Goal: Task Accomplishment & Management: Manage account settings

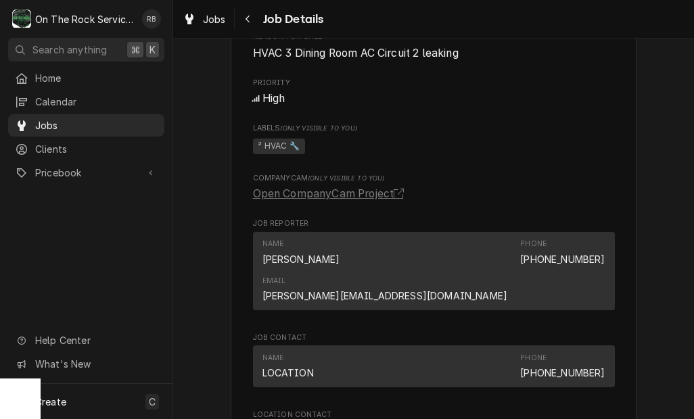
scroll to position [739, 0]
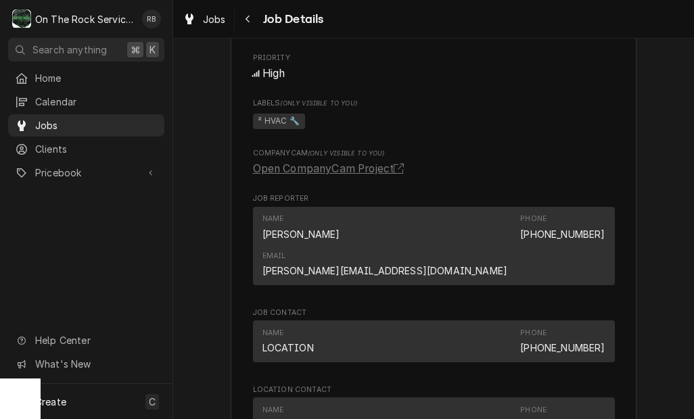
click at [374, 167] on link "Open CompanyCam Project" at bounding box center [331, 169] width 157 height 16
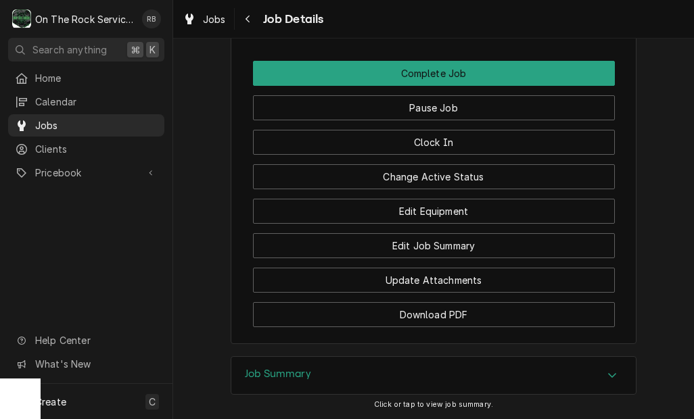
scroll to position [1333, 0]
click at [481, 198] on button "Edit Equipment" at bounding box center [434, 210] width 362 height 25
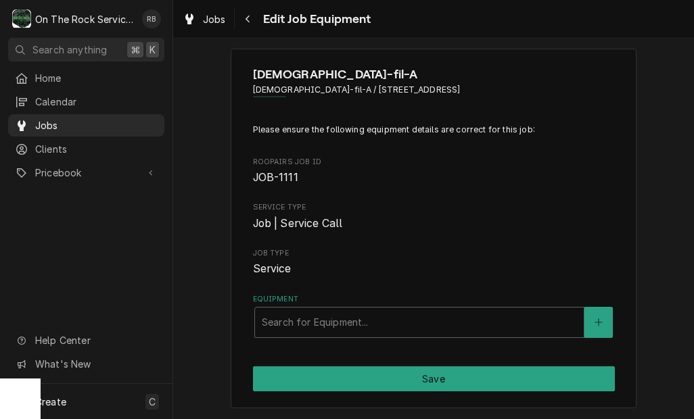
scroll to position [15, 0]
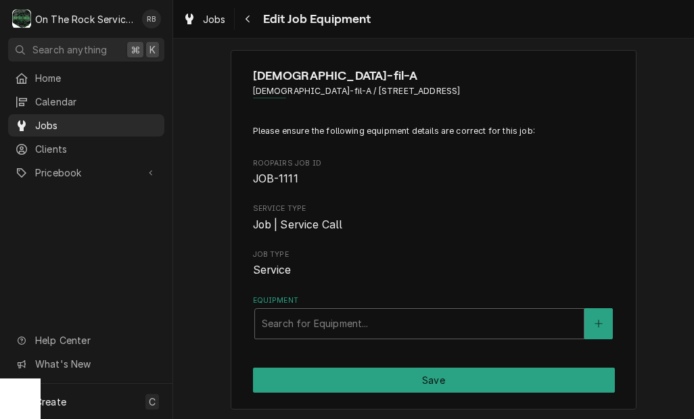
click at [601, 319] on icon "Create New Equipment" at bounding box center [599, 323] width 8 height 9
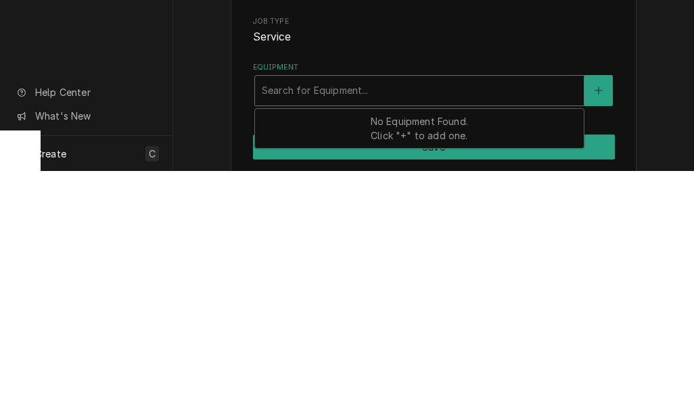
click at [601, 334] on icon "Create New Equipment" at bounding box center [599, 338] width 8 height 9
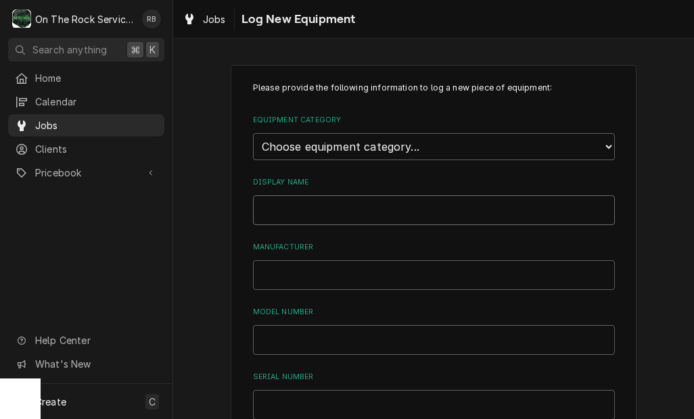
click at [275, 196] on input "Display Name" at bounding box center [434, 211] width 362 height 30
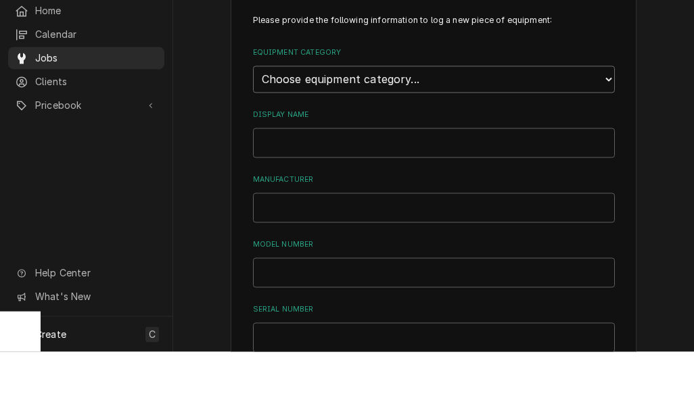
click at [606, 133] on select "Choose equipment category... Cooking Equipment Fryers Ice Machines Ovens and Ra…" at bounding box center [434, 146] width 362 height 27
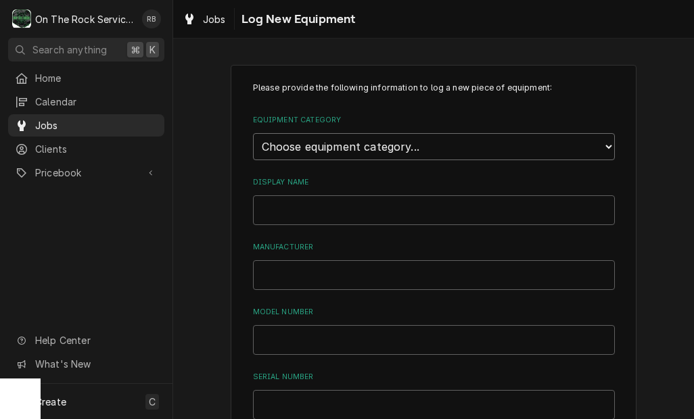
select select "15"
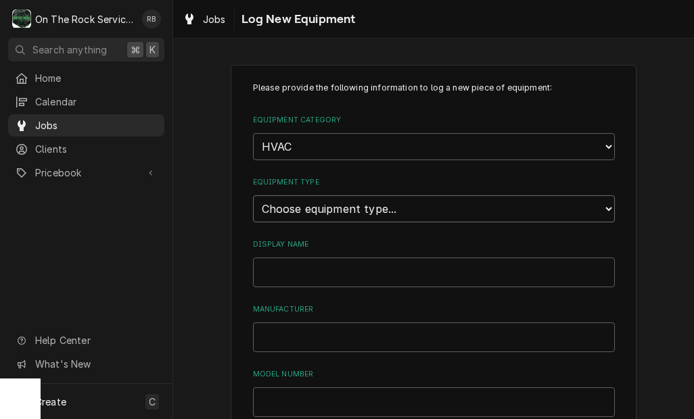
click at [612, 196] on select "Choose equipment type... Condenser Furnace Chiller Air Handler VRF Mini Split M…" at bounding box center [434, 209] width 362 height 27
select select "131"
click at [287, 258] on input "Display Name" at bounding box center [434, 273] width 362 height 30
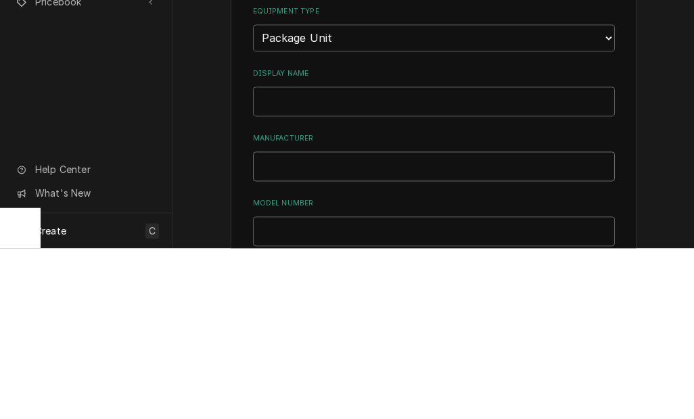
click at [279, 323] on input "Manufacturer" at bounding box center [434, 338] width 362 height 30
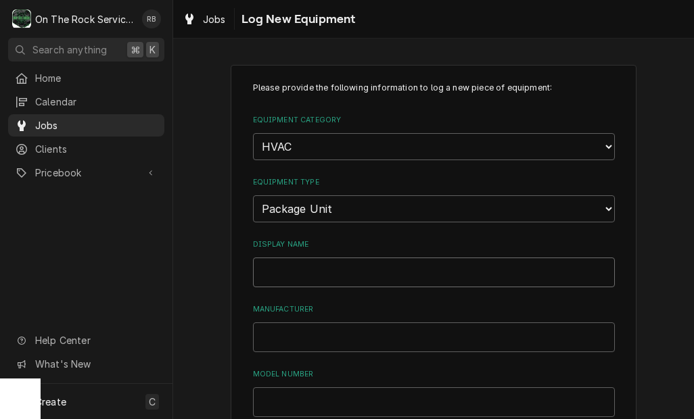
click at [269, 258] on input "Display Name" at bounding box center [434, 273] width 362 height 30
type input "Unit 3 Dinning room"
click at [284, 323] on input "Manufacturer" at bounding box center [434, 338] width 362 height 30
type input "t"
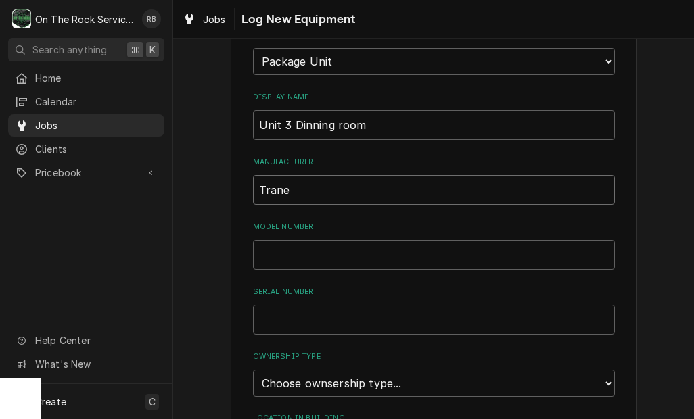
scroll to position [151, 0]
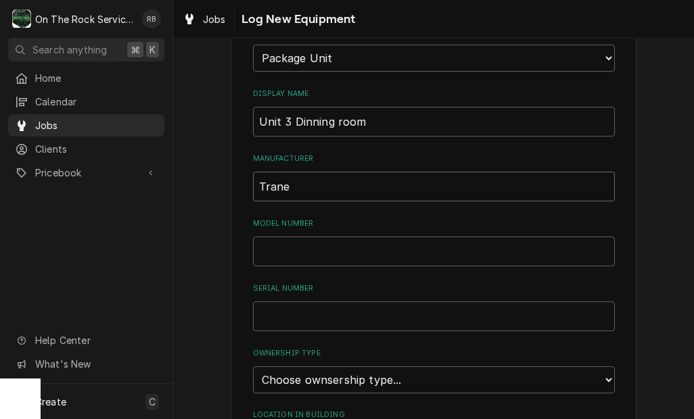
type input "Trane"
click at [298, 237] on input "Model Number" at bounding box center [434, 252] width 362 height 30
type input "YHD240G3RHD17H7C1A1B0B0AA000000000000000"
click at [280, 302] on input "Serial Number" at bounding box center [434, 317] width 362 height 30
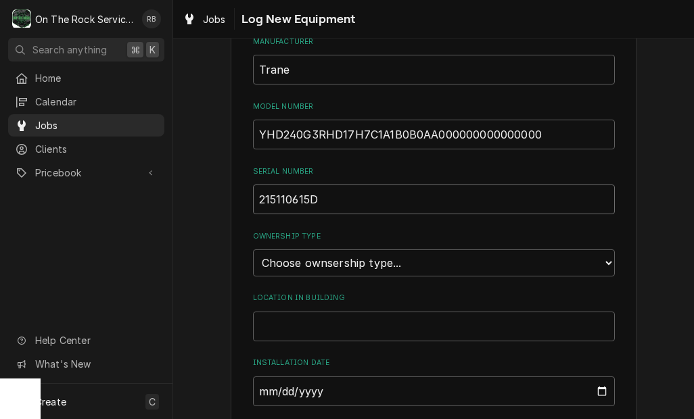
scroll to position [273, 0]
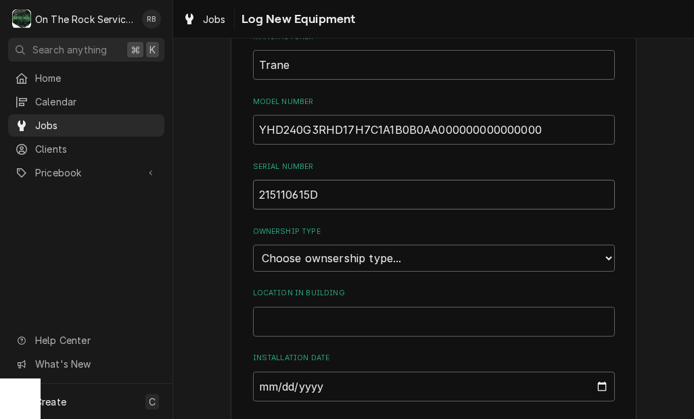
type input "215110615D"
click at [610, 245] on select "Choose ownsership type... Unknown Owned Leased Rented" at bounding box center [434, 258] width 362 height 27
select select "0"
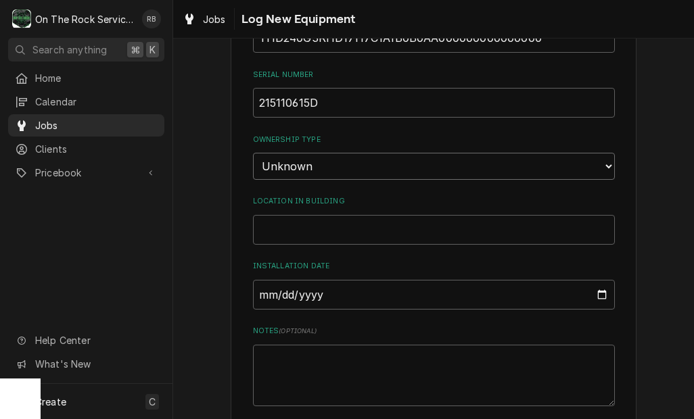
scroll to position [366, 0]
click at [336, 214] on input "Location in Building" at bounding box center [434, 229] width 362 height 30
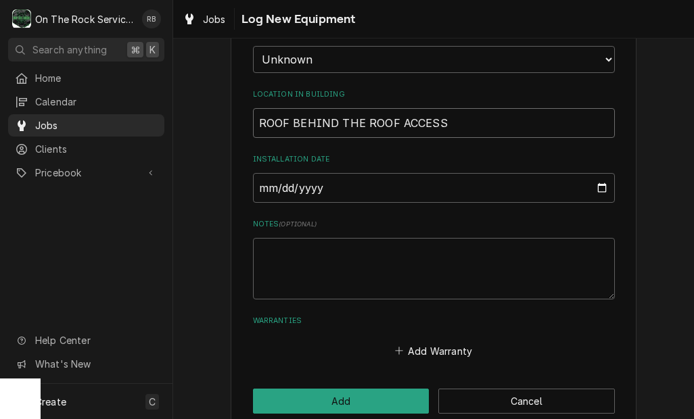
scroll to position [470, 0]
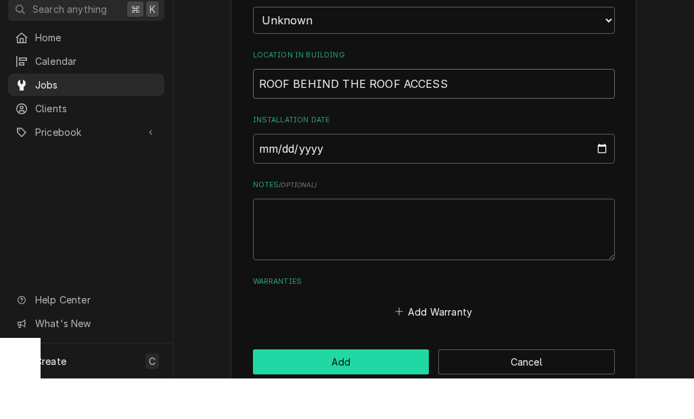
type input "ROOF BEHIND THE ROOF ACCESS"
click at [338, 390] on button "Add" at bounding box center [341, 402] width 177 height 25
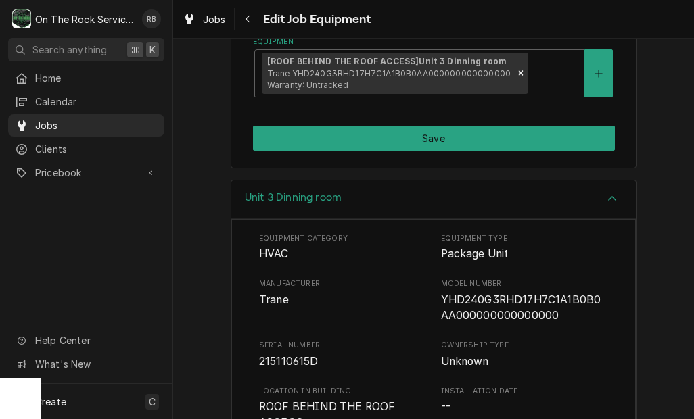
scroll to position [281, 0]
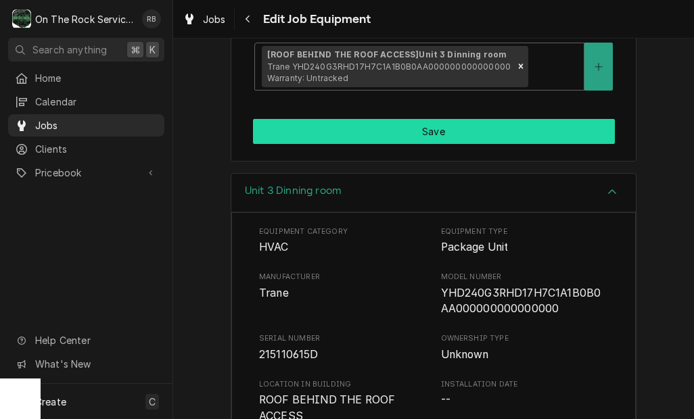
click at [446, 127] on button "Save" at bounding box center [434, 131] width 362 height 25
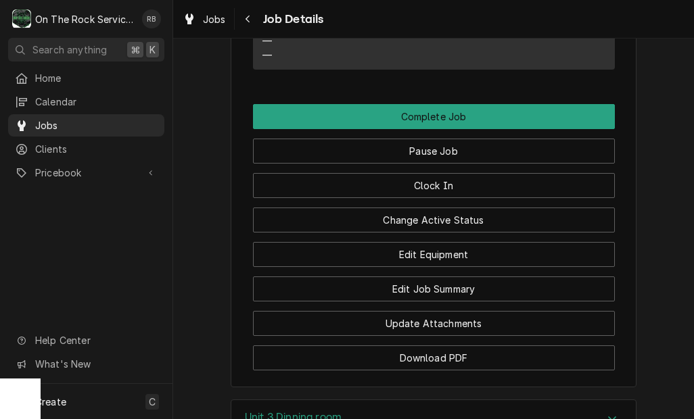
scroll to position [1292, 0]
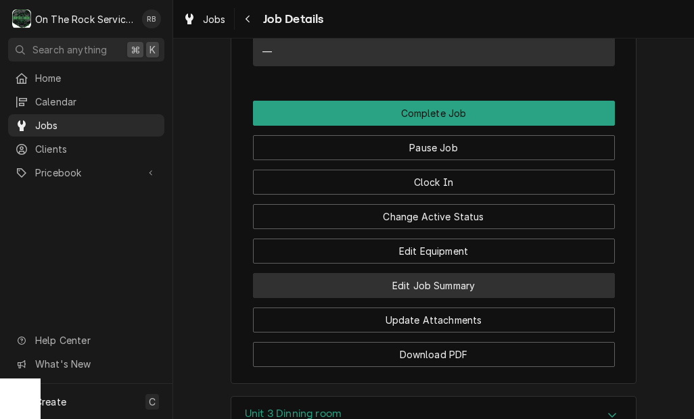
click at [463, 273] on button "Edit Job Summary" at bounding box center [434, 285] width 362 height 25
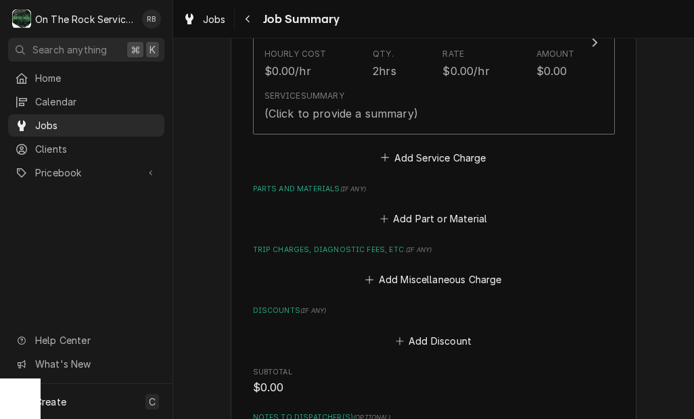
scroll to position [397, 0]
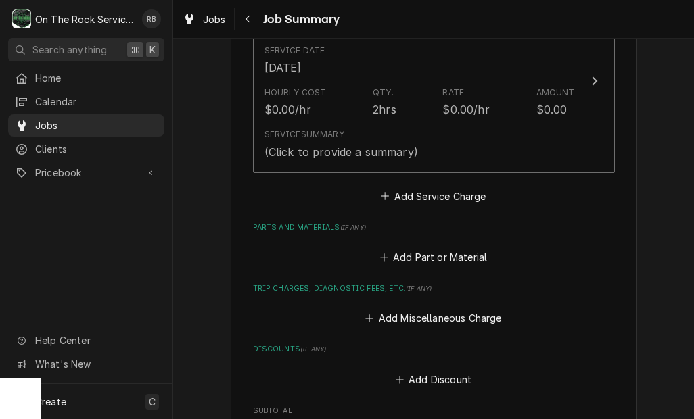
click at [300, 224] on label "Parts and Materials ( if any )" at bounding box center [434, 228] width 362 height 11
click at [313, 216] on div "Please provide a summary of the work you've done, the parts and materials you u…" at bounding box center [434, 168] width 362 height 850
click at [411, 254] on button "Add Part or Material" at bounding box center [434, 257] width 112 height 19
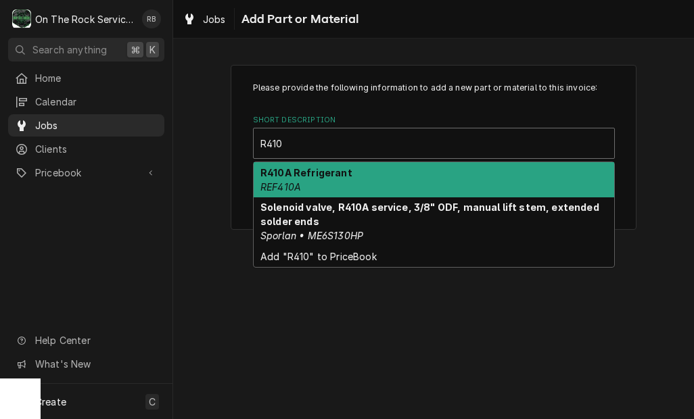
click at [298, 181] on em "REF410A" at bounding box center [280, 187] width 41 height 12
type input "R410"
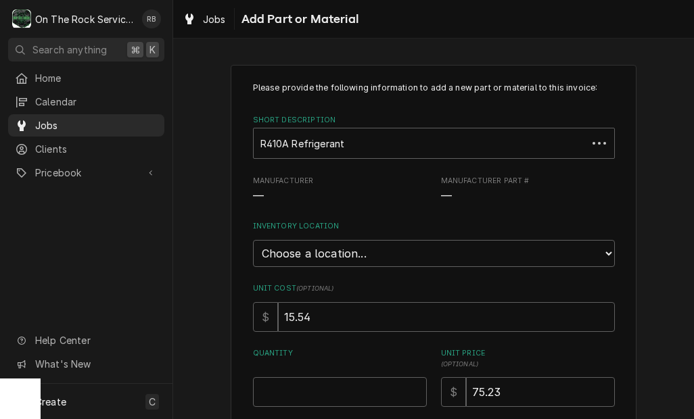
type textarea "x"
click at [606, 248] on select "Choose a location... Ray's Truck Rich's Truck Todd's Truck Warehouse" at bounding box center [434, 253] width 362 height 27
select select "151"
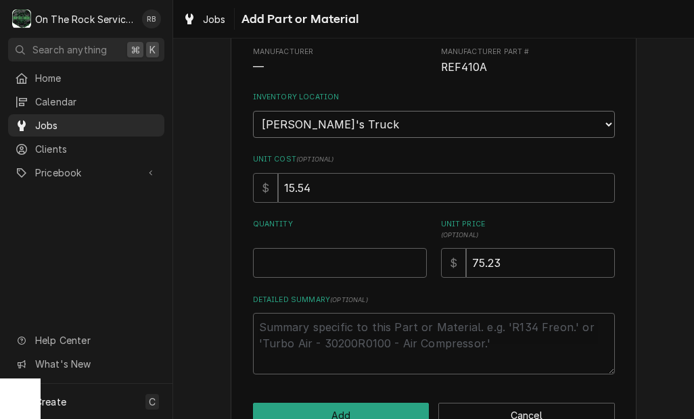
scroll to position [135, 0]
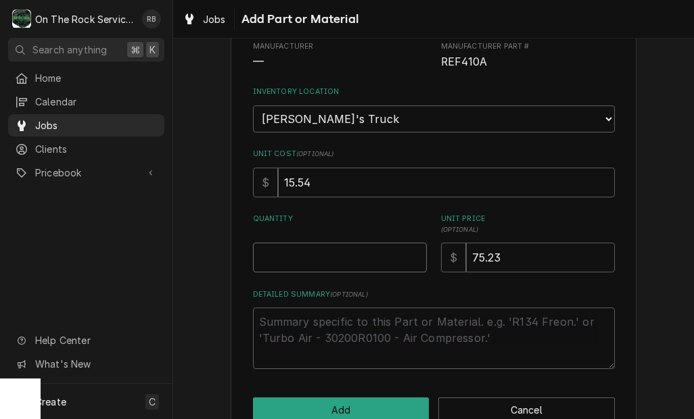
click at [290, 246] on input "Quantity" at bounding box center [340, 258] width 174 height 30
type textarea "x"
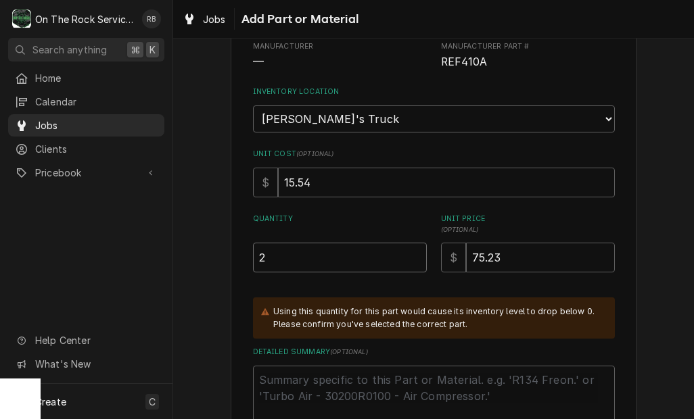
type input "2"
click at [652, 148] on div "Please provide the following information to add a new part or material to this …" at bounding box center [433, 214] width 521 height 592
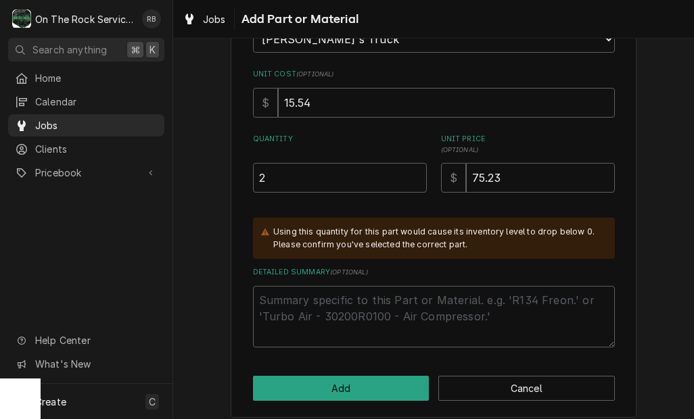
scroll to position [214, 0]
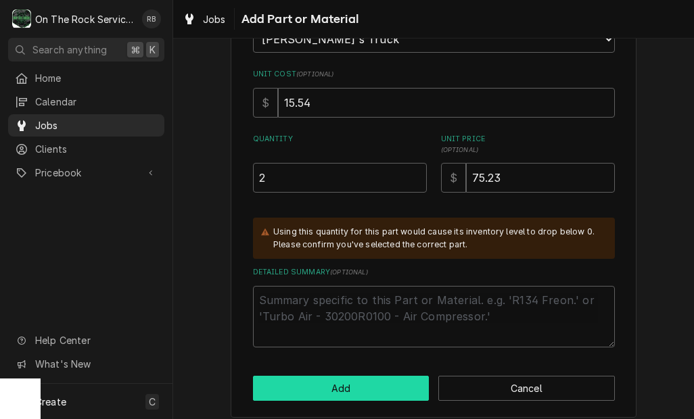
click at [359, 381] on button "Add" at bounding box center [341, 388] width 177 height 25
type textarea "x"
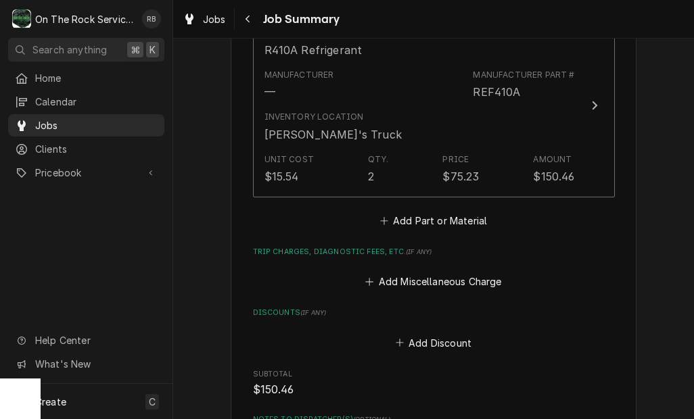
scroll to position [613, 0]
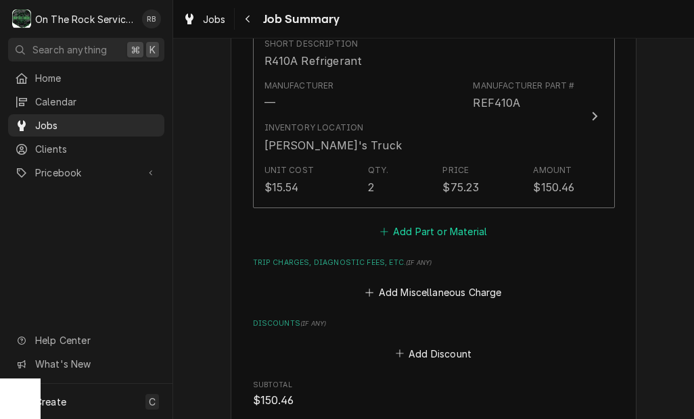
click at [441, 229] on button "Add Part or Material" at bounding box center [434, 231] width 112 height 19
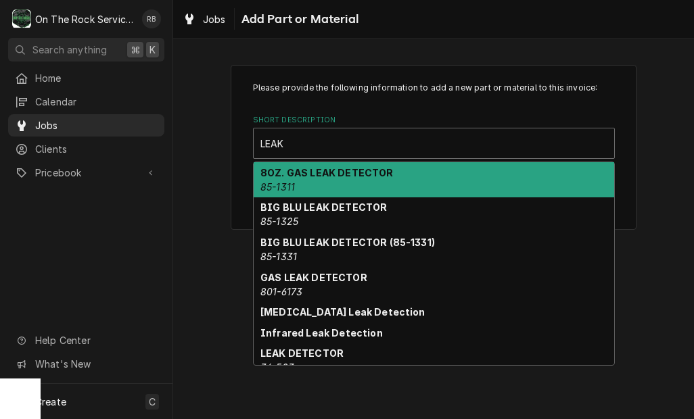
click at [355, 333] on strong "Infrared Leak Detection" at bounding box center [321, 333] width 122 height 12
type input "LEAK"
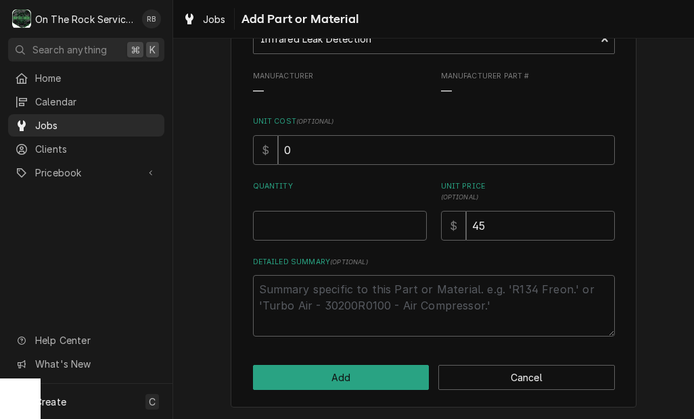
scroll to position [103, 0]
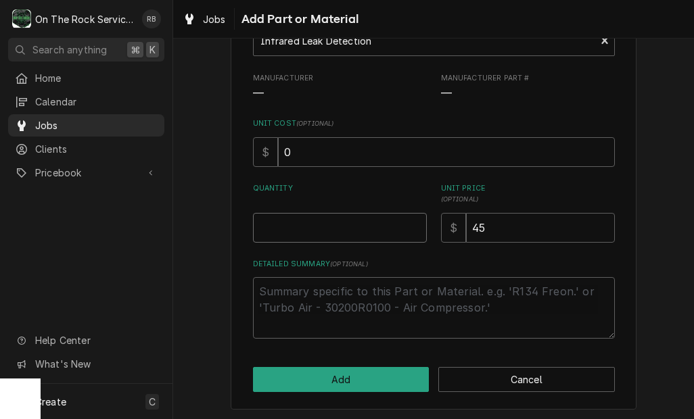
click at [290, 221] on input "Quantity" at bounding box center [340, 228] width 174 height 30
type textarea "x"
type input "1"
click at [647, 184] on div "Please provide the following information to add a new part or material to this …" at bounding box center [433, 186] width 521 height 472
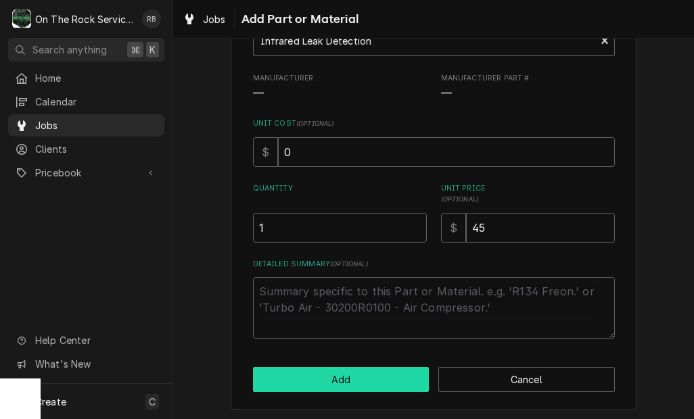
click at [340, 383] on button "Add" at bounding box center [341, 379] width 177 height 25
type textarea "x"
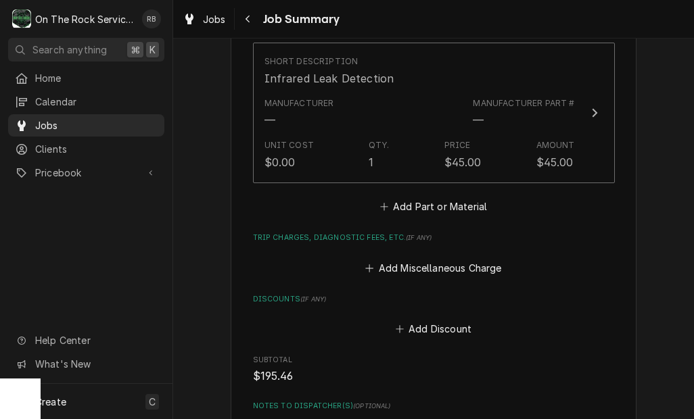
scroll to position [794, 0]
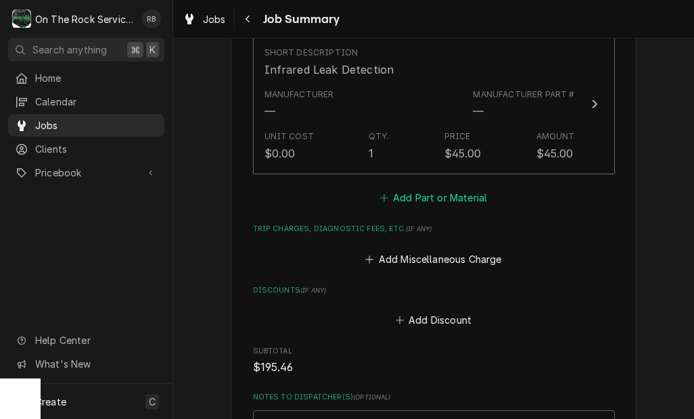
click at [385, 199] on button "Add Part or Material" at bounding box center [434, 198] width 112 height 19
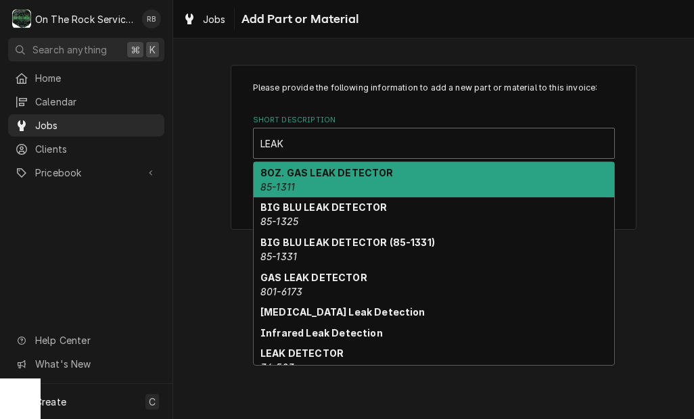
click at [373, 208] on strong "BIG BLU LEAK DETECTOR" at bounding box center [323, 208] width 127 height 12
type input "LEAK"
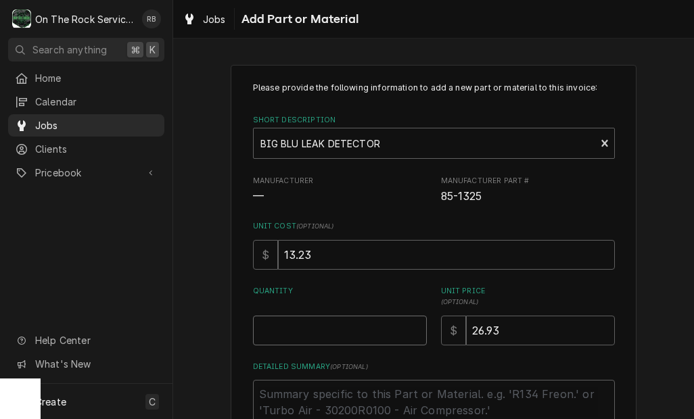
click at [286, 323] on input "Quantity" at bounding box center [340, 331] width 174 height 30
type textarea "x"
type input "1"
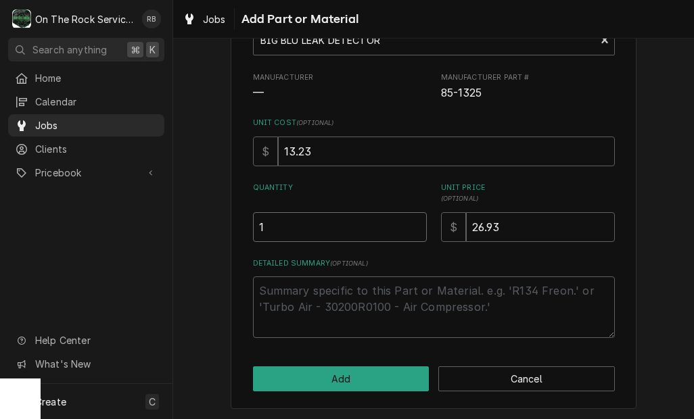
scroll to position [103, 0]
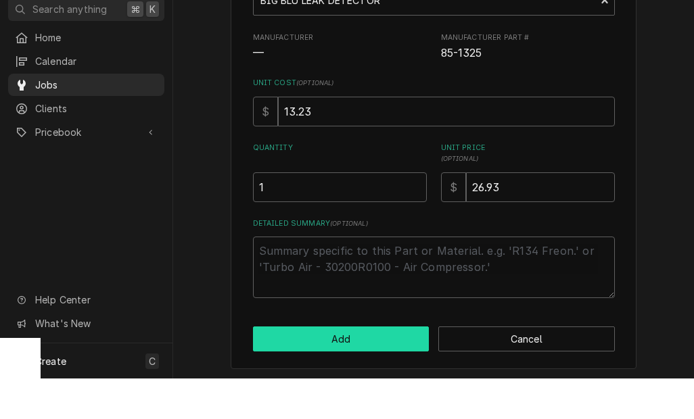
click at [357, 367] on button "Add" at bounding box center [341, 379] width 177 height 25
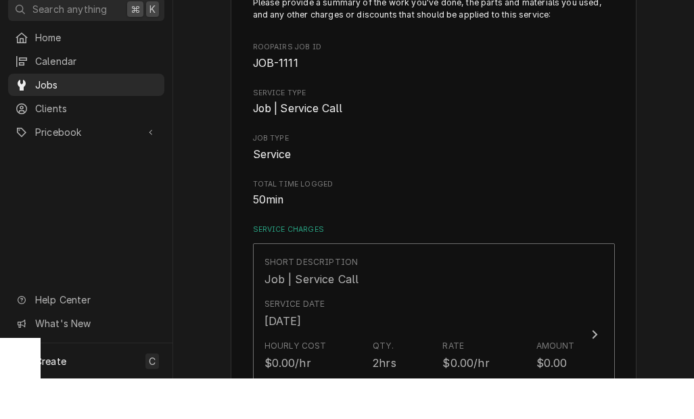
scroll to position [794, 0]
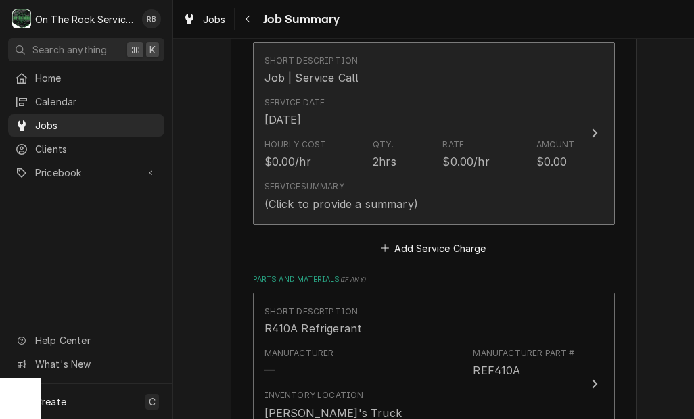
click at [598, 127] on div "Update Line Item" at bounding box center [595, 133] width 18 height 16
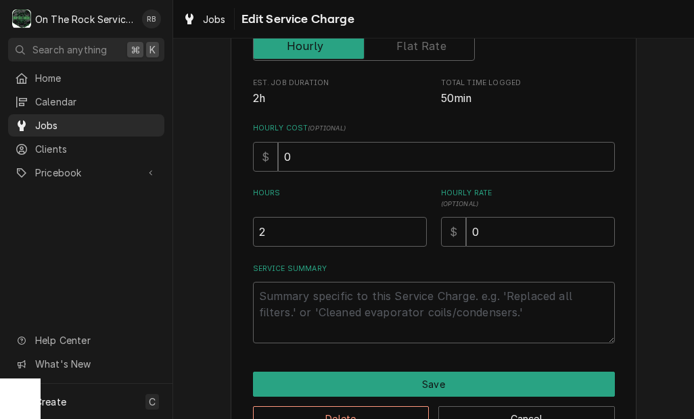
scroll to position [229, 0]
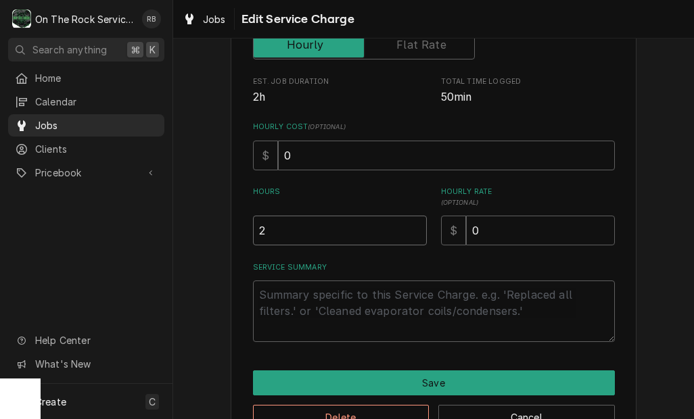
click at [284, 233] on input "2" at bounding box center [340, 231] width 174 height 30
type textarea "x"
type input "1"
click at [296, 300] on textarea "Service Summary" at bounding box center [434, 312] width 362 height 62
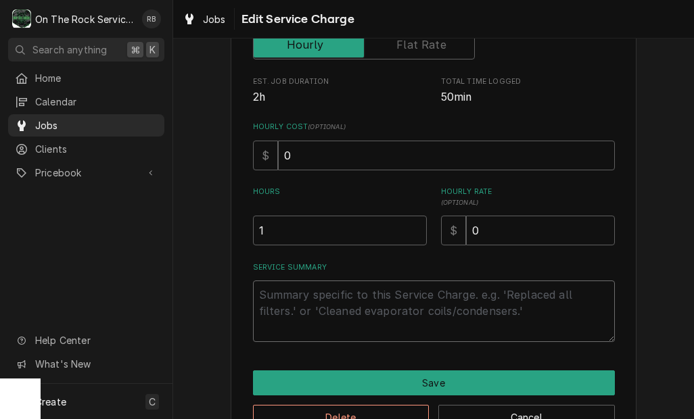
type textarea "x"
type textarea "9"
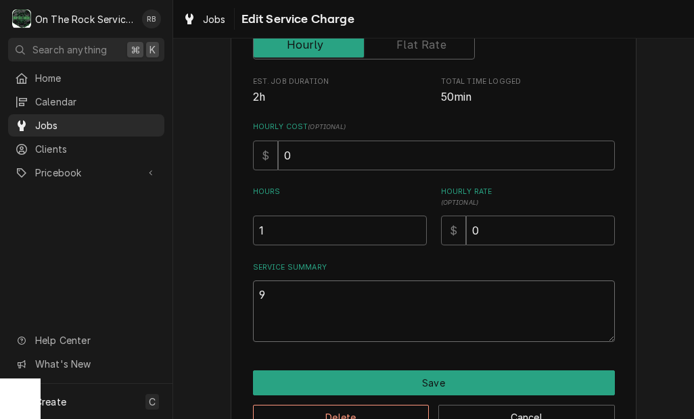
type textarea "x"
type textarea "9-"
type textarea "x"
type textarea "9-2"
type textarea "x"
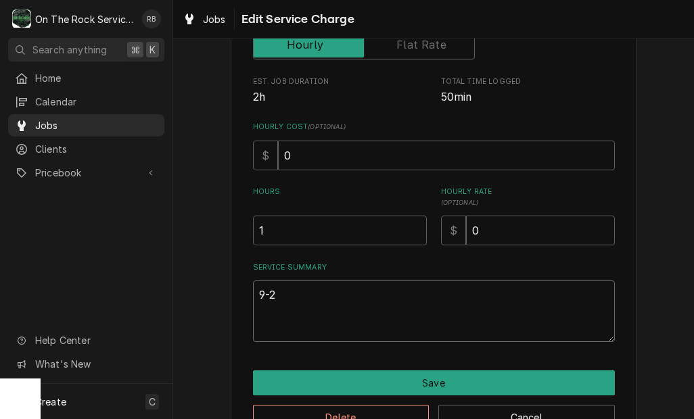
type textarea "9-29"
type textarea "x"
type textarea "9-29-"
type textarea "x"
type textarea "9-29-2"
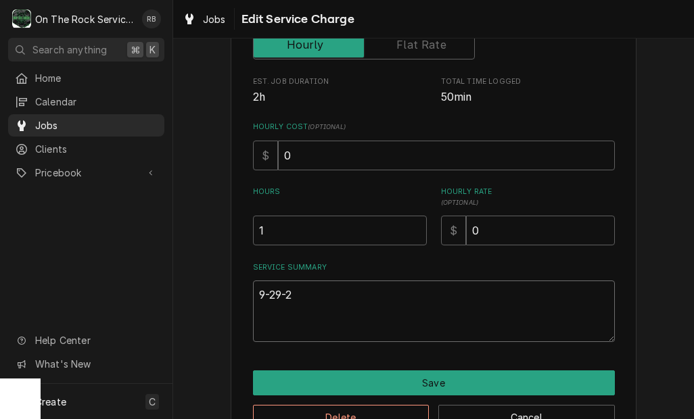
type textarea "x"
type textarea "9-29-20"
type textarea "x"
type textarea "9-29-202"
type textarea "x"
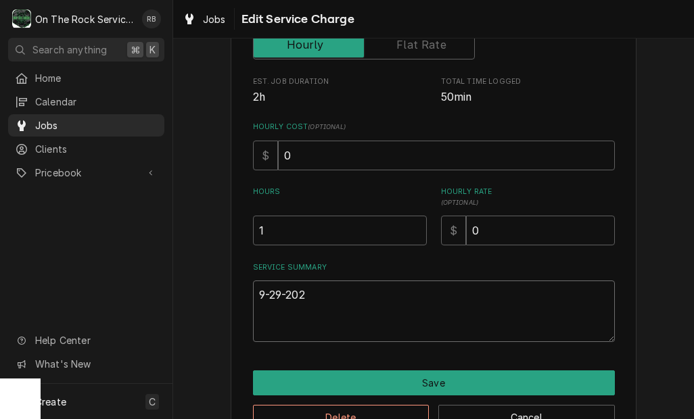
type textarea "9-29-2025"
type textarea "x"
type textarea "9-29-2025"
type textarea "x"
type textarea "9-29-2025"
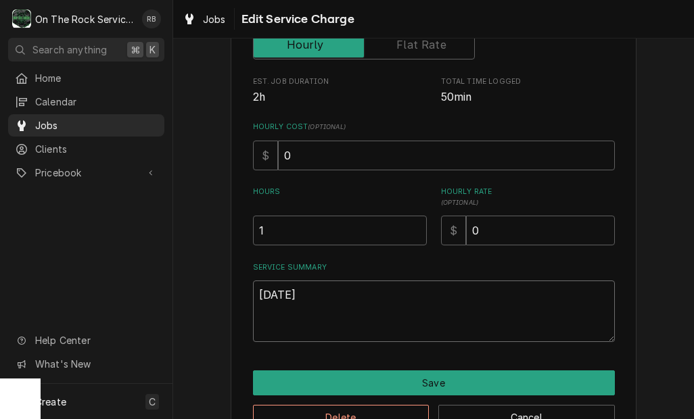
type textarea "x"
type textarea "9-29-2025 R"
type textarea "x"
type textarea "9-29-2025 RA"
type textarea "x"
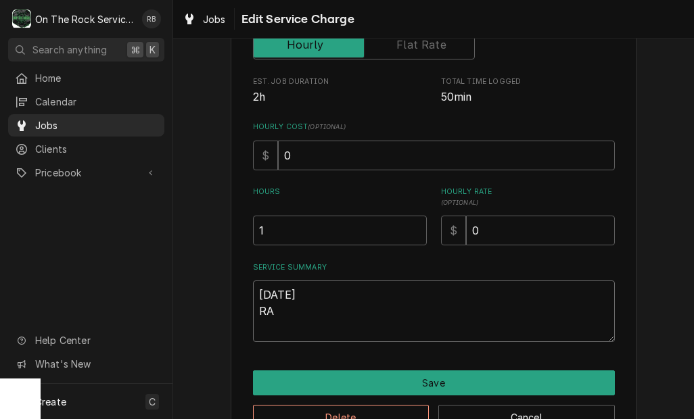
type textarea "9-29-2025 RAY"
type textarea "x"
type textarea "9-29-2025 RAY"
type textarea "x"
type textarea "9-29-2025 RAY P"
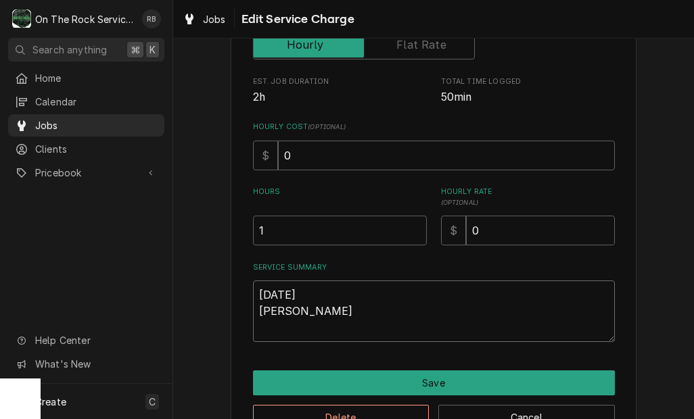
type textarea "x"
type textarea "9-29-2025 RAY PR"
type textarea "x"
type textarea "9-29-2025 RAY PRO"
type textarea "x"
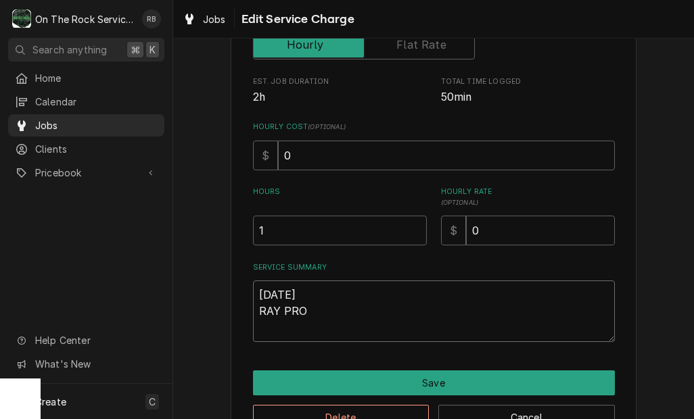
type textarea "9-29-2025 RAY PROV"
type textarea "x"
type textarea "9-29-2025 RAY PROVI"
type textarea "x"
type textarea "9-29-2025 RAY PROVID"
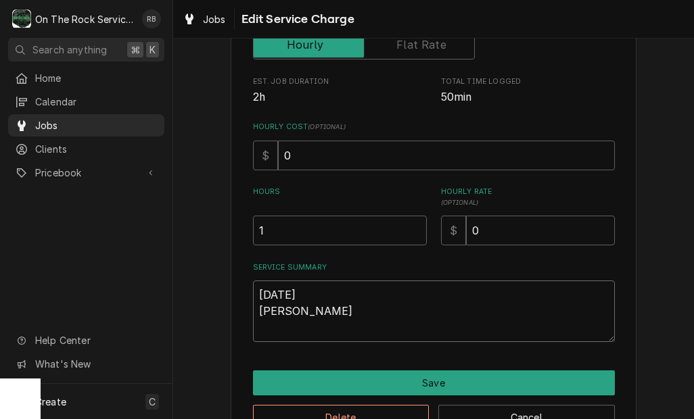
type textarea "x"
type textarea "9-29-2025 RAY PROVIDE"
type textarea "x"
type textarea "9-29-2025 RAY PROVIDED"
type textarea "x"
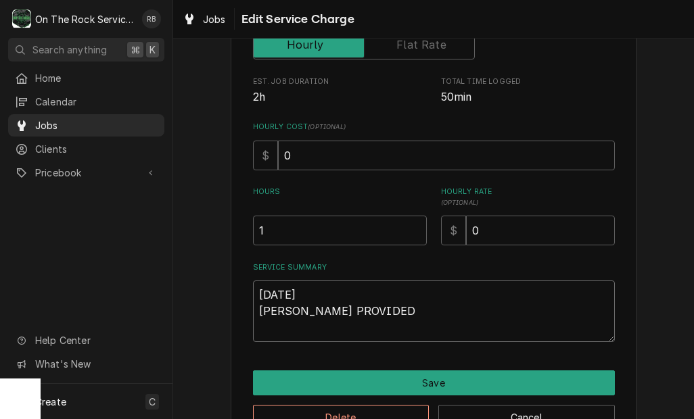
type textarea "9-29-2025 RAY PROVIDED"
type textarea "x"
type textarea "9-29-2025 RAY PROVIDED S"
type textarea "x"
type textarea "9-29-2025 RAY PROVIDED SE"
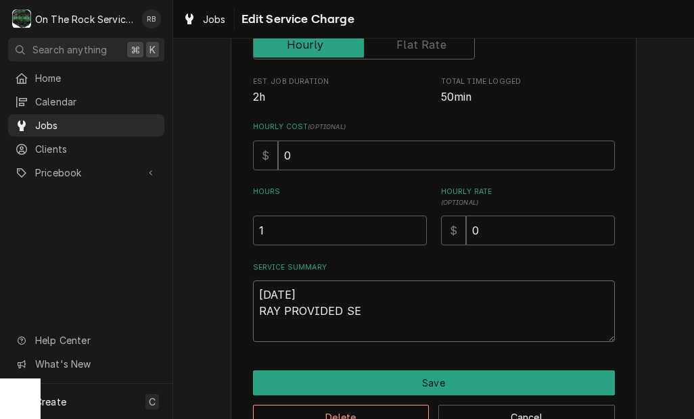
type textarea "x"
type textarea "9-29-2025 RAY PROVIDED SER"
type textarea "x"
type textarea "9-29-2025 RAY PROVIDED SERVI"
type textarea "x"
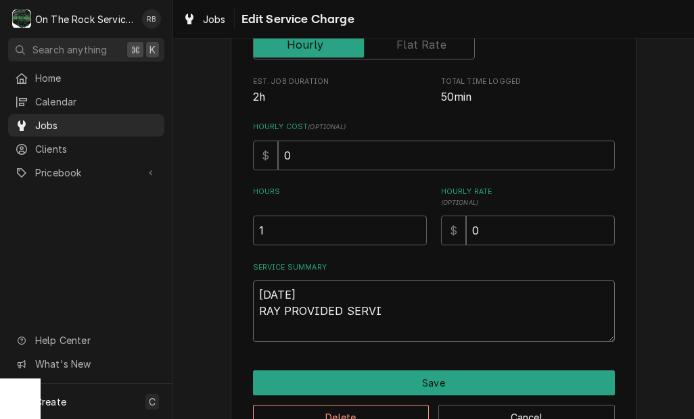
type textarea "9-29-2025 RAY PROVIDED SERVIC"
type textarea "x"
type textarea "9-29-2025 RAY PROVIDED SERVICE"
type textarea "x"
type textarea "9-29-2025 RAY PROVIDED SERVICE"
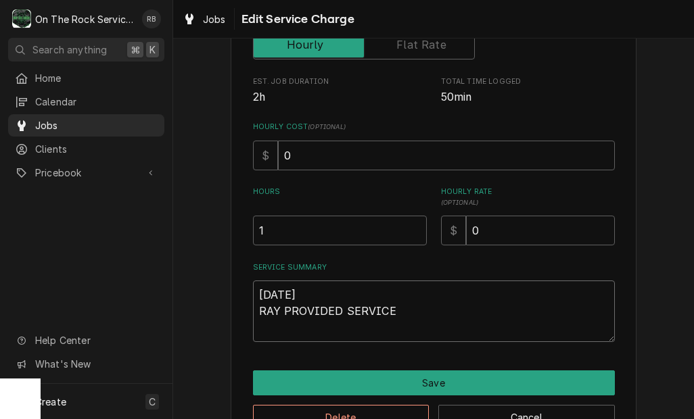
type textarea "x"
type textarea "9-29-2025 RAY PROVIDED SERVICE"
type textarea "x"
type textarea "9-29-2025 RAY PROVIDED SERVIC"
type textarea "x"
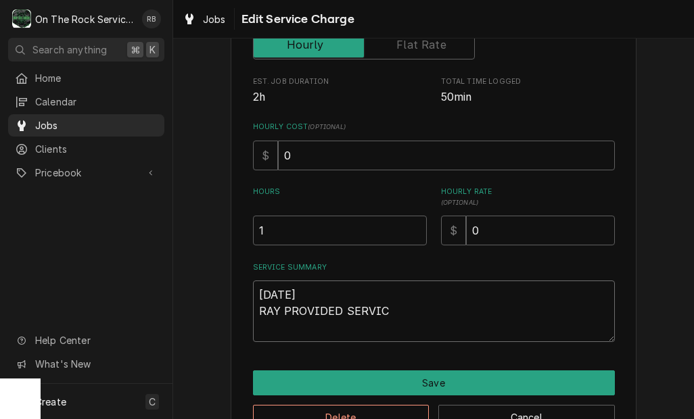
type textarea "9-29-2025 RAY PROVIDED SERVI"
type textarea "x"
type textarea "9-29-2025 RAY PROVIDED SERV"
type textarea "x"
type textarea "9-29-2025 RAY PROVIDED SER"
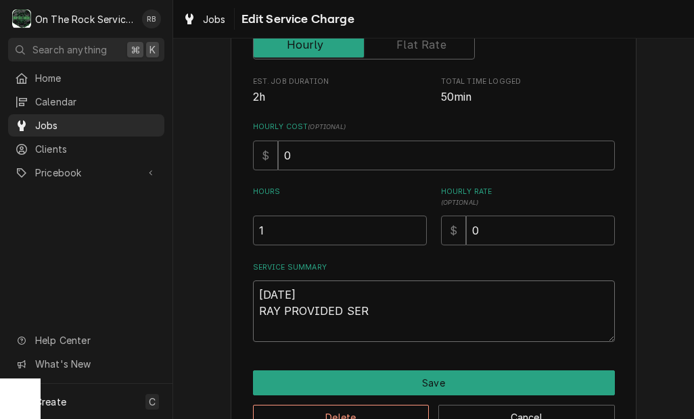
type textarea "x"
type textarea "9-29-2025 RAY PROVIDED SE"
type textarea "x"
type textarea "9-29-2025 RAY PROVIDED S"
type textarea "x"
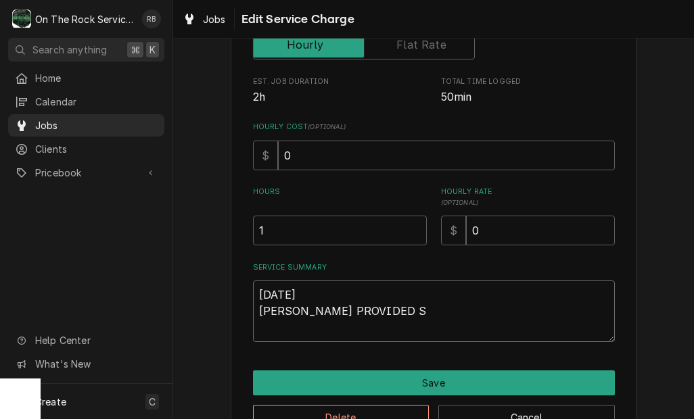
type textarea "9-29-2025 RAY PROVIDED"
type textarea "x"
type textarea "9-29-2025 RAY PROVIDED"
type textarea "x"
type textarea "9-29-2025 RAY PROVIDE"
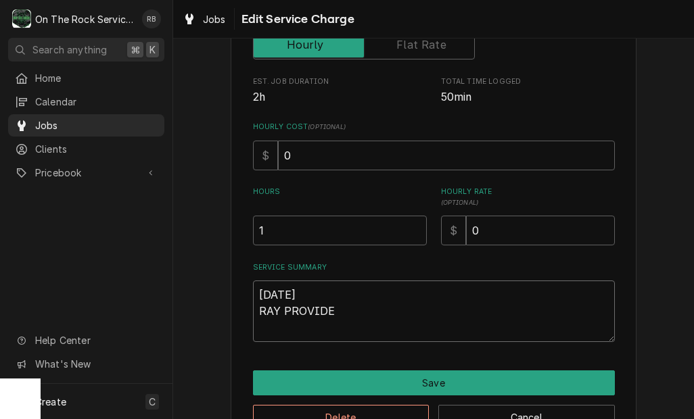
type textarea "x"
type textarea "9-29-2025 RAY PROVID"
type textarea "x"
type textarea "9-29-2025 RAY PROVI"
type textarea "x"
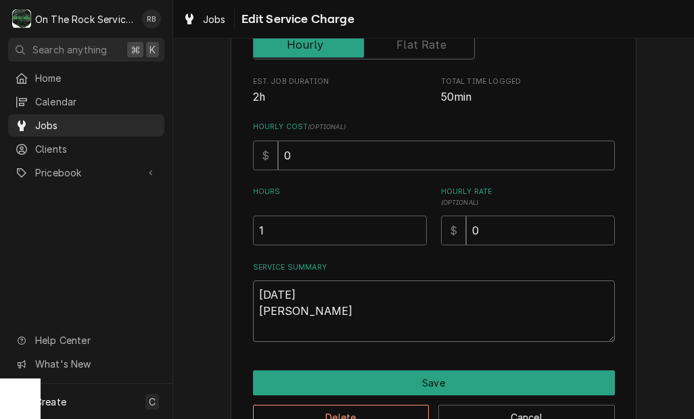
type textarea "9-29-2025 RAY PROV"
type textarea "x"
type textarea "9-29-2025 RAY PRO"
type textarea "x"
type textarea "9-29-2025 RAY PR"
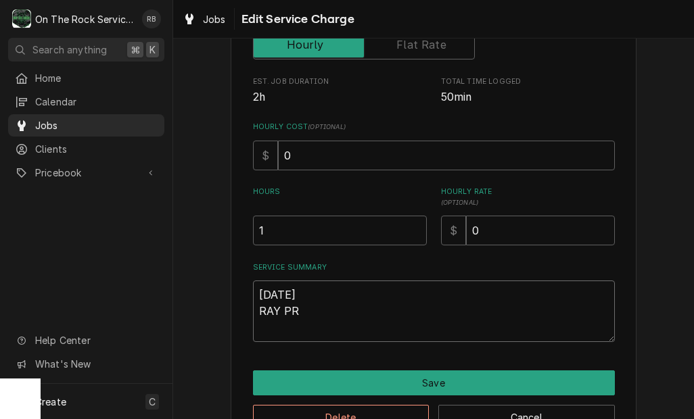
type textarea "x"
type textarea "9-29-2025 RAY P"
type textarea "x"
type textarea "9-29-2025 RAY"
type textarea "x"
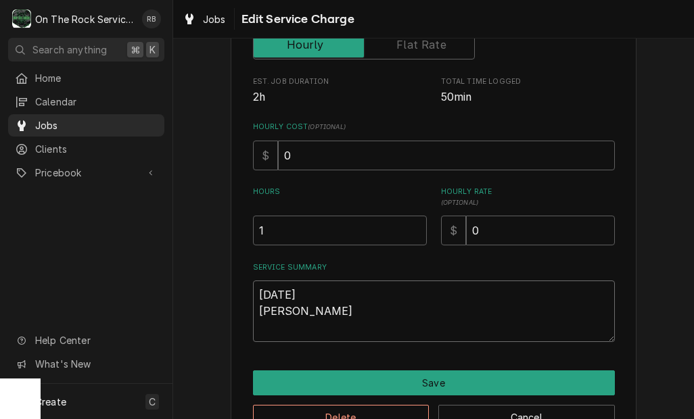
type textarea "9-29-2025 RAY"
type textarea "x"
type textarea "9-29-2025 RA"
type textarea "x"
type textarea "9-29-2025 R"
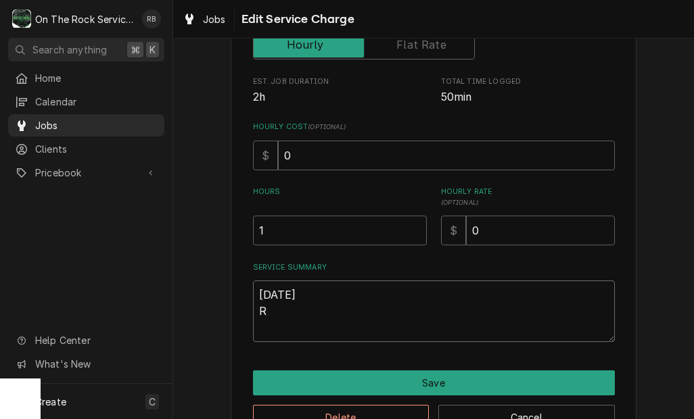
type textarea "x"
type textarea "9-29-2025 Ra"
type textarea "x"
type textarea "9-29-2025 Ray"
type textarea "x"
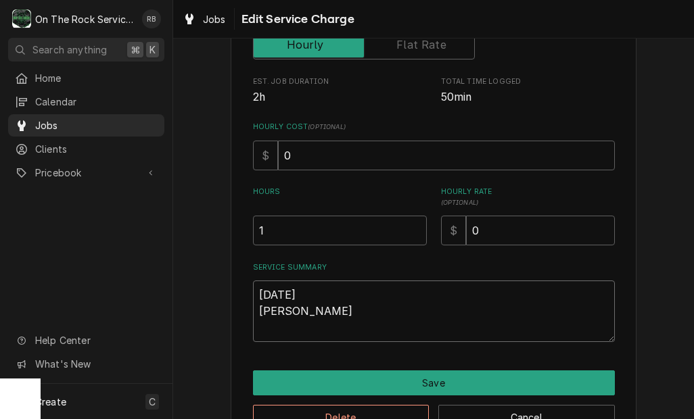
type textarea "9-29-2025 Ray"
type textarea "x"
type textarea "9-29-2025 Ray p"
type textarea "x"
type textarea "9-29-2025 Ray pro"
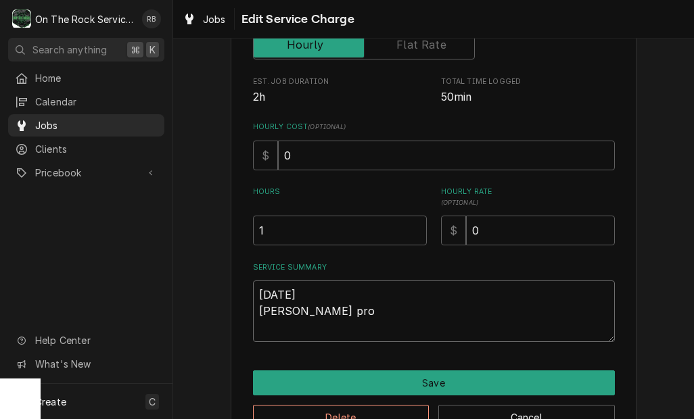
type textarea "x"
type textarea "9-29-2025 Ray prov"
type textarea "x"
type textarea "9-29-2025 Ray provi"
type textarea "x"
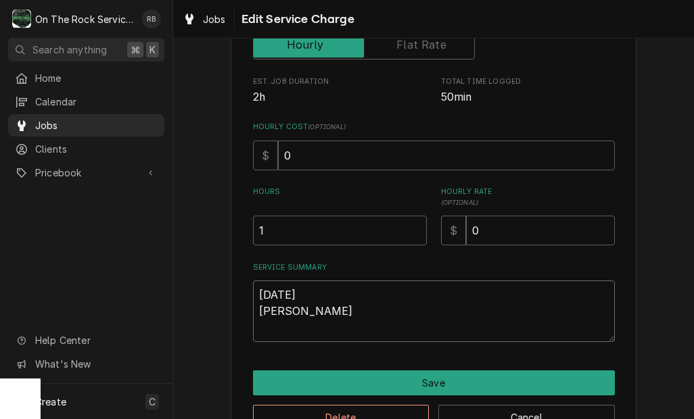
type textarea "9-29-2025 Ray provid"
type textarea "x"
type textarea "9-29-2025 Ray provide"
type textarea "x"
type textarea "9-29-2025 Ray provided"
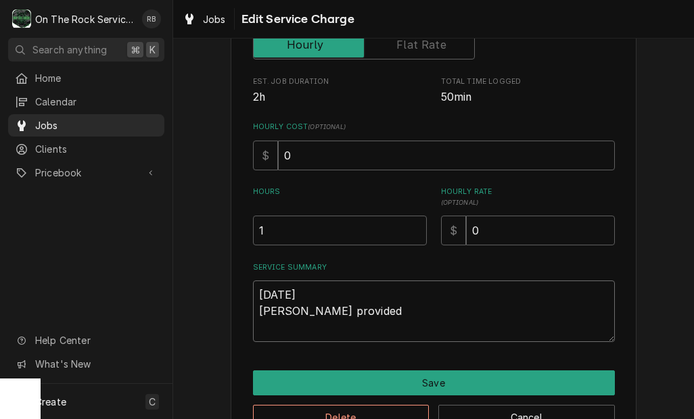
type textarea "x"
type textarea "9-29-2025 Ray provided"
type textarea "x"
type textarea "9-29-2025 Ray provided s"
type textarea "x"
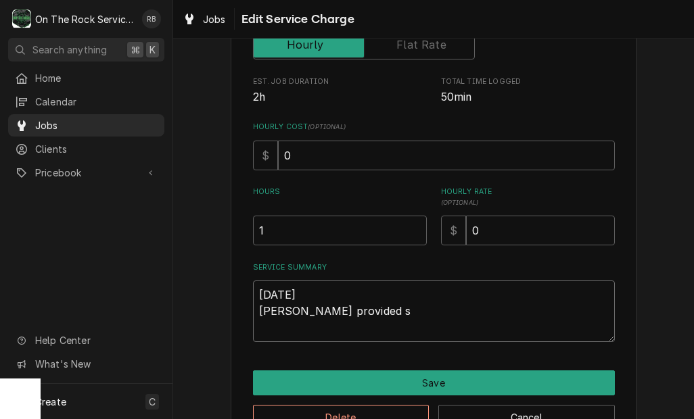
type textarea "9-29-2025 Ray provided se"
type textarea "x"
type textarea "9-29-2025 Ray provided serv"
type textarea "x"
type textarea "9-29-2025 Ray provided servo"
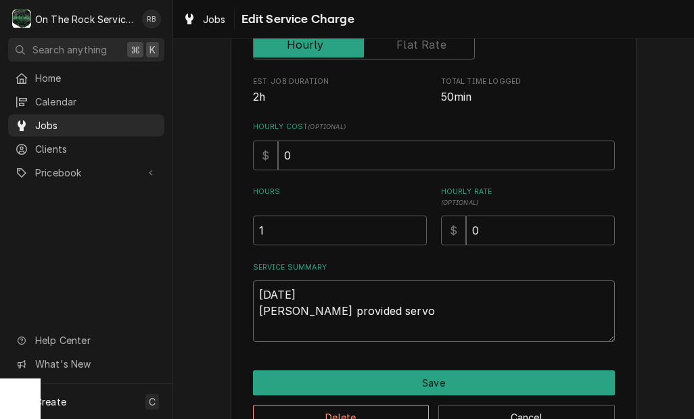
type textarea "x"
type textarea "9-29-2025 Ray provided servoc"
type textarea "x"
type textarea "9-29-2025 Ray provided servoce"
type textarea "x"
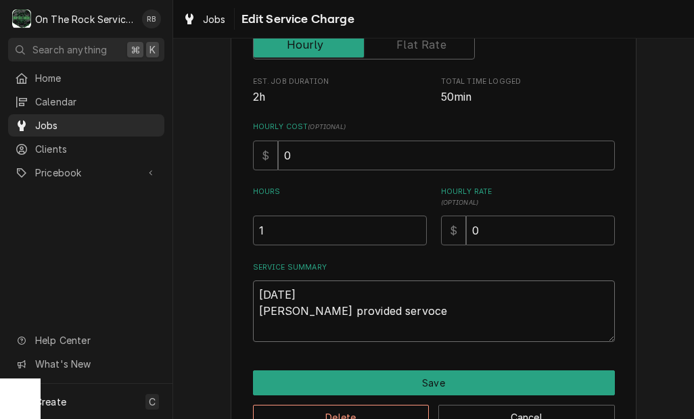
type textarea "9-29-2025 Ray provided service"
type textarea "x"
type textarea "9-29-2025 Ray provided service"
type textarea "x"
type textarea "9-29-2025 Ray provided service p"
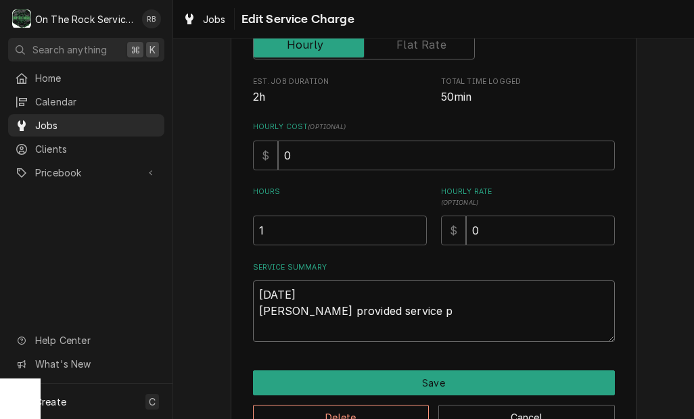
type textarea "x"
type textarea "9-29-2025 Ray provided service pa"
type textarea "x"
type textarea "9-29-2025 Ray provided service par"
type textarea "x"
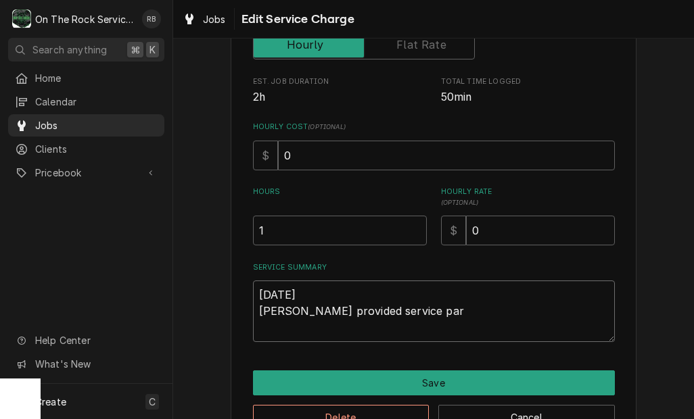
type textarea "9-29-2025 Ray provided service part"
type textarea "x"
type textarea "9-29-2025 Ray provided service parts"
type textarea "x"
type textarea "9-29-2025 Ray provided service parts"
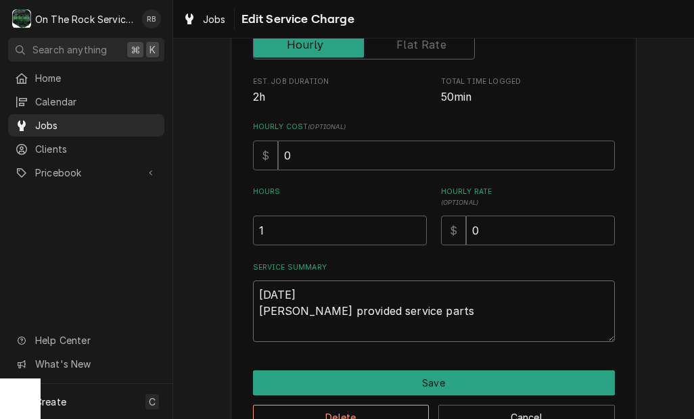
type textarea "x"
type textarea "9-29-2025 Ray provided service parts a"
type textarea "x"
type textarea "9-29-2025 Ray provided service parts an"
type textarea "x"
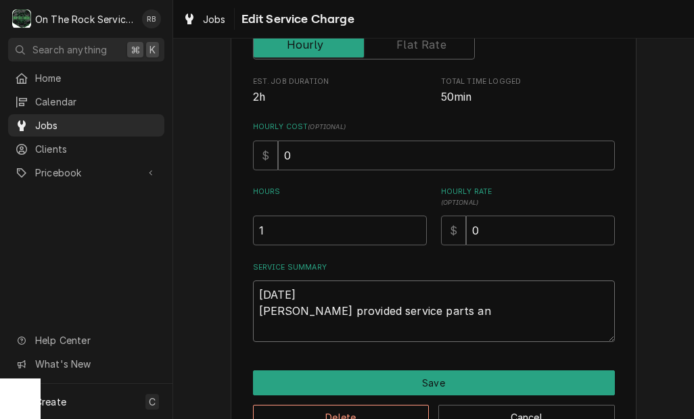
type textarea "9-29-2025 Ray provided service parts and"
type textarea "x"
type textarea "9-29-2025 Ray provided service parts and"
type textarea "x"
type textarea "9-29-2025 Ray provided service parts and l"
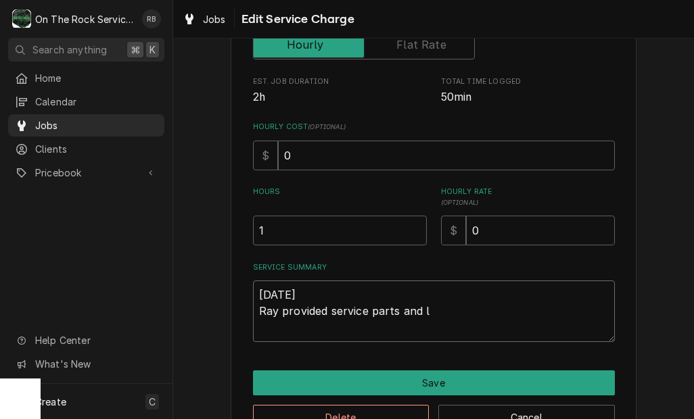
type textarea "x"
type textarea "9-29-2025 Ray provided service parts and la"
type textarea "x"
type textarea "9-29-2025 Ray provided service parts and lab"
type textarea "x"
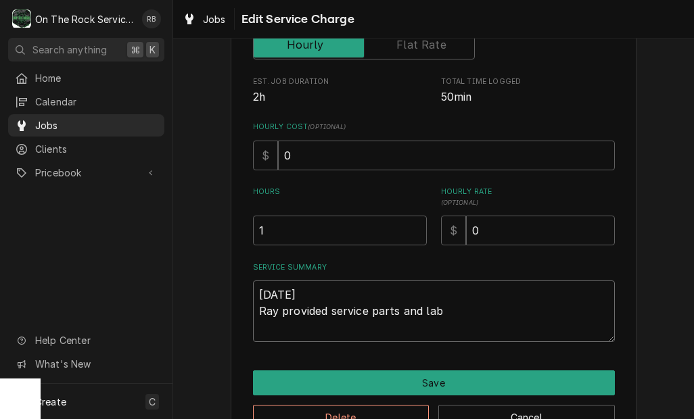
type textarea "9-29-2025 Ray provided service parts and labo"
type textarea "x"
type textarea "9-29-2025 Ray provided service parts and labor"
type textarea "x"
type textarea "9-29-2025 Ray provided service parts and labor"
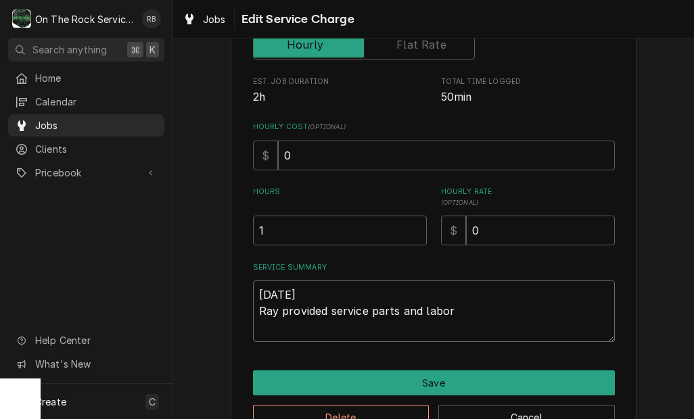
type textarea "x"
type textarea "9-29-2025 Ray provided service parts and labor t"
type textarea "x"
type textarea "9-29-2025 Ray provided service parts and labor to"
type textarea "x"
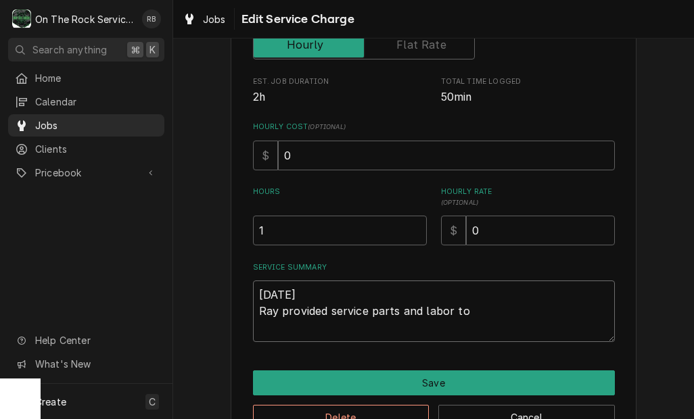
type textarea "9-29-2025 Ray provided service parts and labor to"
type textarea "x"
type textarea "9-29-2025 Ray provided service parts and labor to d"
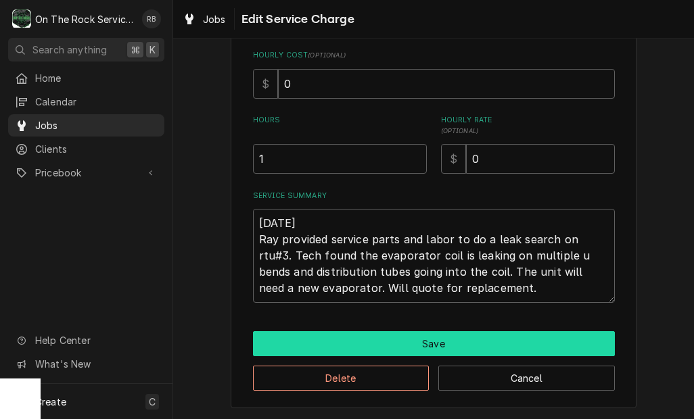
click at [530, 342] on button "Save" at bounding box center [434, 344] width 362 height 25
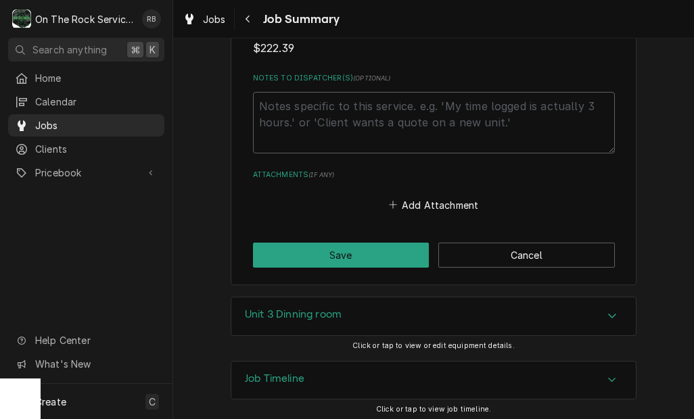
scroll to position [1341, 0]
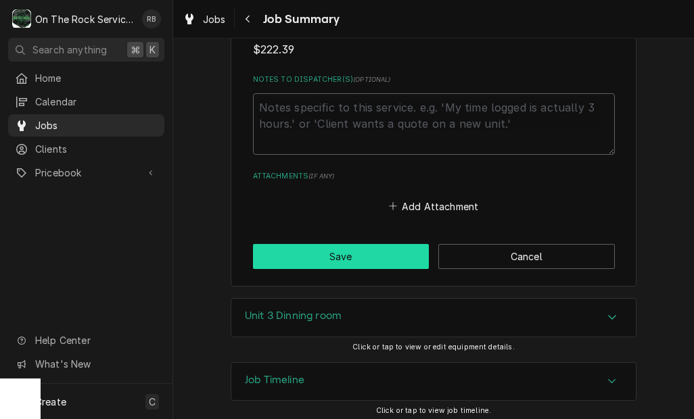
click at [345, 249] on button "Save" at bounding box center [341, 256] width 177 height 25
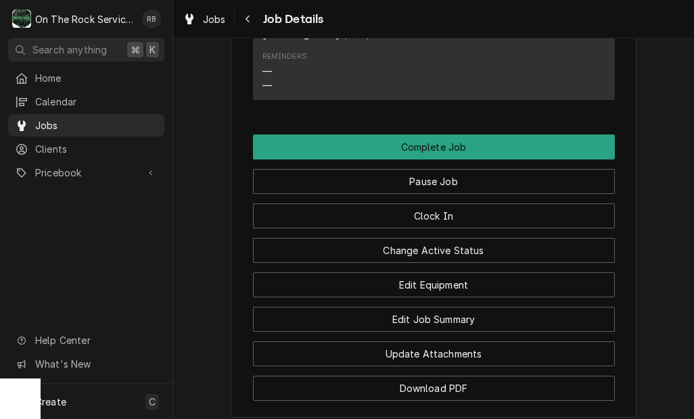
scroll to position [1409, 0]
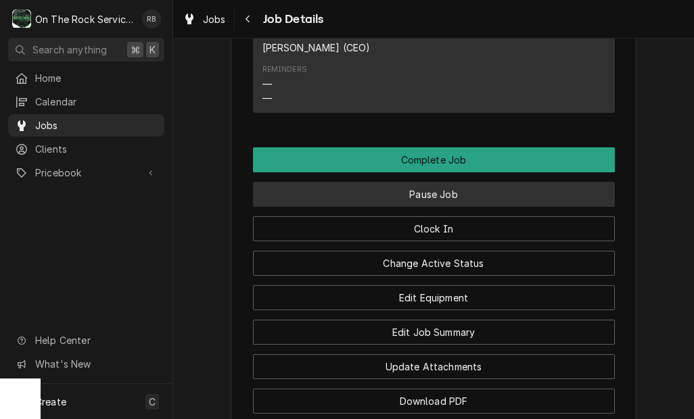
click at [523, 182] on button "Pause Job" at bounding box center [434, 194] width 362 height 25
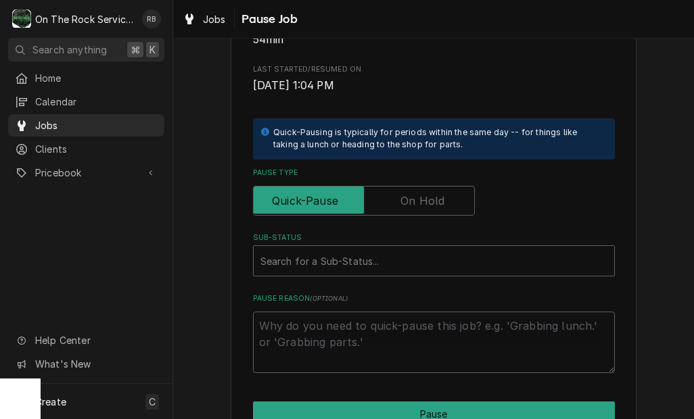
scroll to position [244, 0]
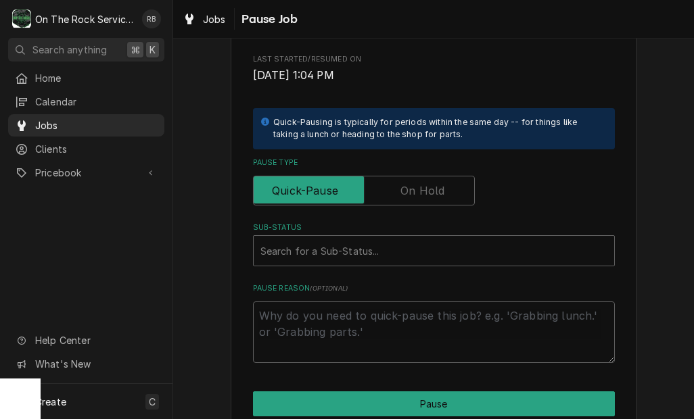
click at [459, 180] on input "Pause Type" at bounding box center [364, 191] width 210 height 30
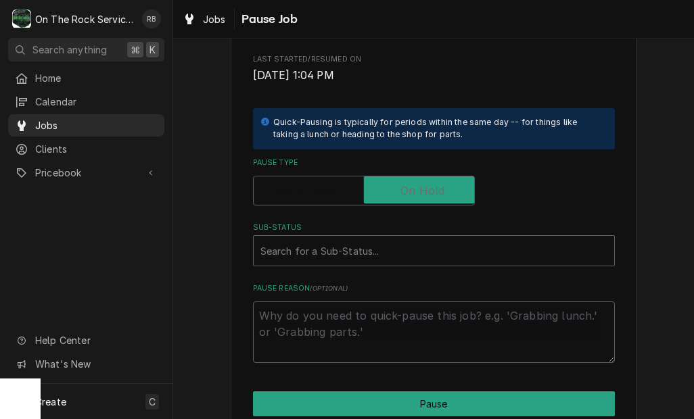
checkbox input "true"
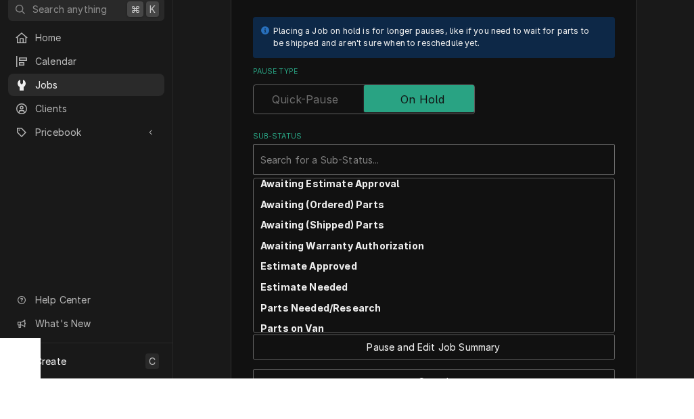
scroll to position [47, 0]
click at [315, 321] on strong "Estimate Needed" at bounding box center [303, 327] width 87 height 12
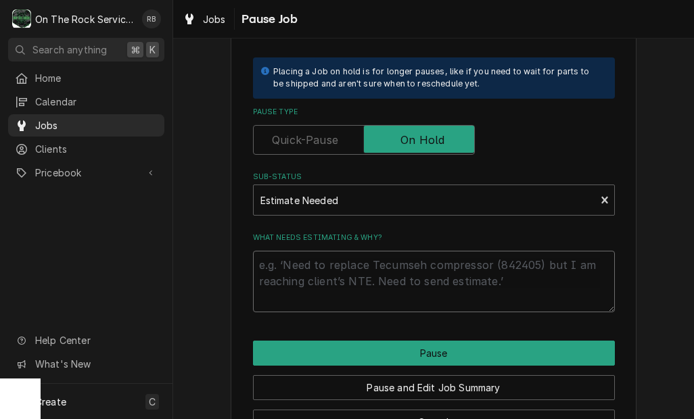
click at [334, 261] on textarea "What needs estimating & why?" at bounding box center [434, 282] width 362 height 62
type textarea "x"
type textarea "R"
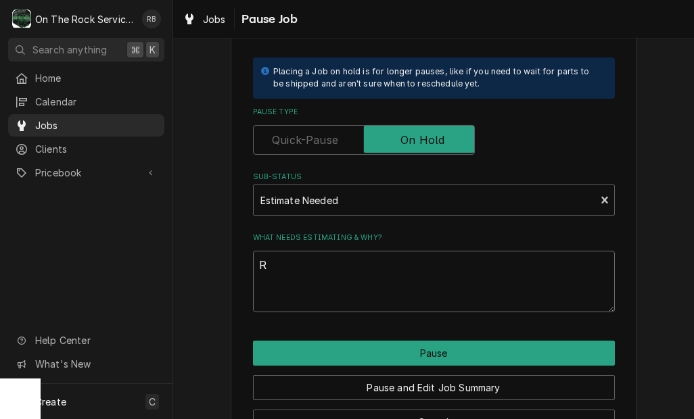
type textarea "x"
type textarea "Re"
type textarea "x"
type textarea "Rep"
type textarea "x"
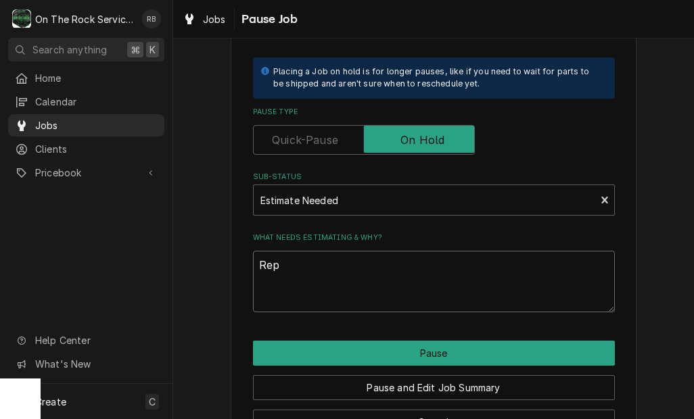
type textarea "Repl"
type textarea "x"
type textarea "Repla"
type textarea "x"
type textarea "Replac"
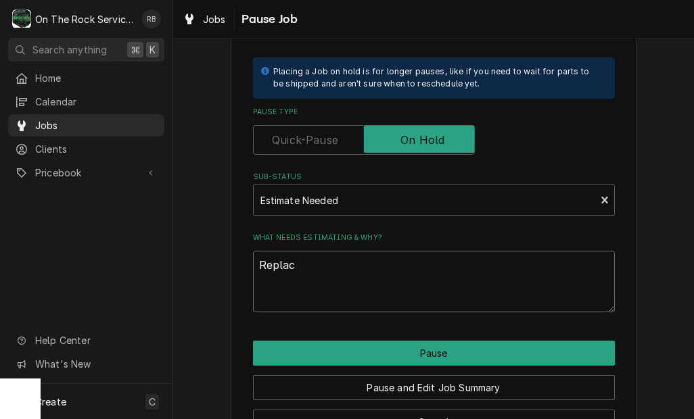
type textarea "x"
type textarea "Replaci"
type textarea "x"
type textarea "Replacin"
type textarea "x"
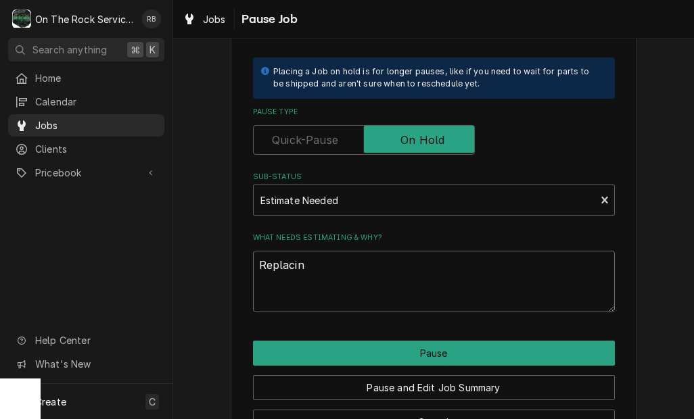
type textarea "Replacing"
type textarea "x"
type textarea "Replacing"
type textarea "x"
type textarea "Replacing t"
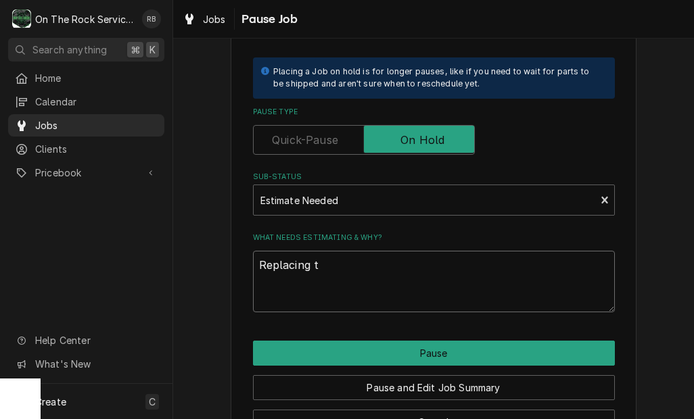
type textarea "x"
type textarea "Replacing th"
type textarea "x"
type textarea "Replacing the"
type textarea "x"
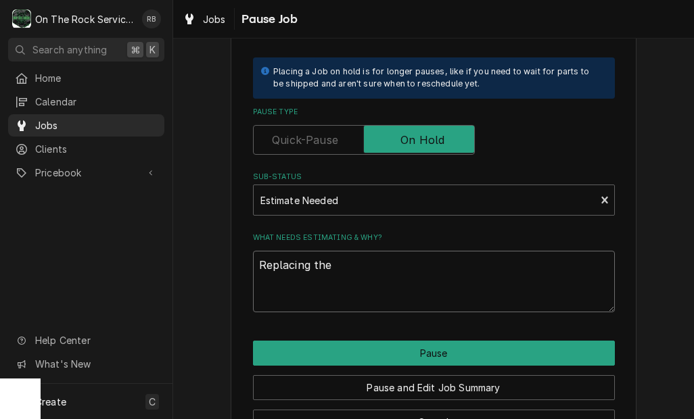
type textarea "Replacing the"
type textarea "x"
type textarea "Replacing the e"
type textarea "x"
type textarea "Replacing the ev"
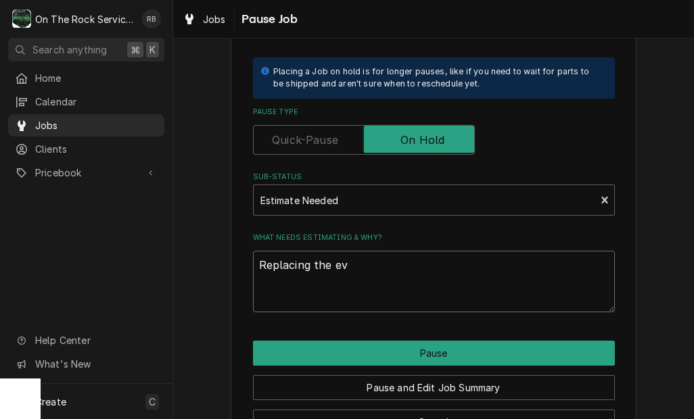
type textarea "x"
type textarea "Replacing the eva"
type textarea "x"
type textarea "Replacing the evaporator"
type textarea "x"
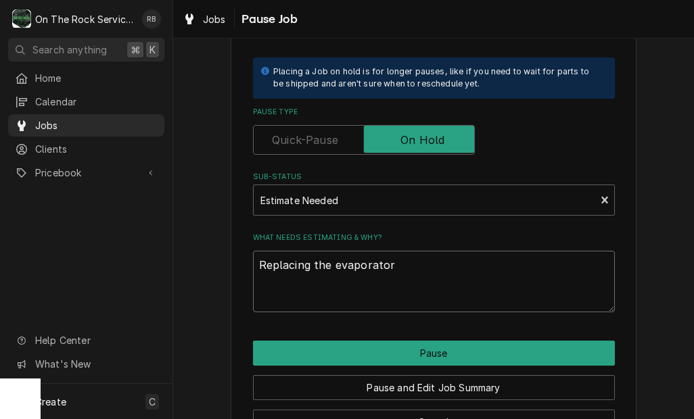
type textarea "Replacing the evaporator"
type textarea "x"
type textarea "Replacing the evaporator c"
type textarea "x"
type textarea "Replacing the evaporator co"
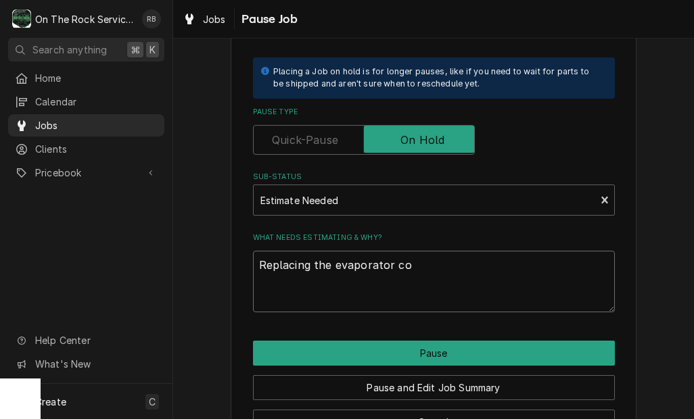
type textarea "x"
type textarea "Replacing the evaporator coi"
type textarea "x"
type textarea "Replacing the evaporator coil"
type textarea "x"
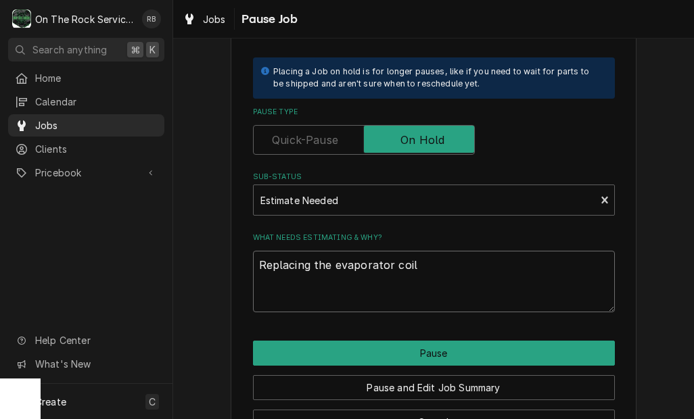
type textarea "Replacing the evaporator coil."
type textarea "x"
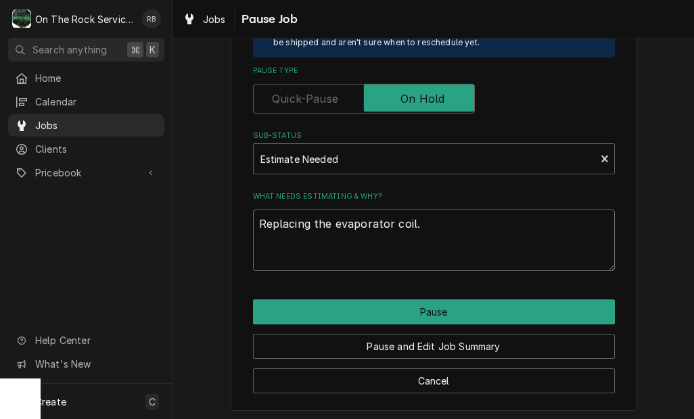
scroll to position [335, 0]
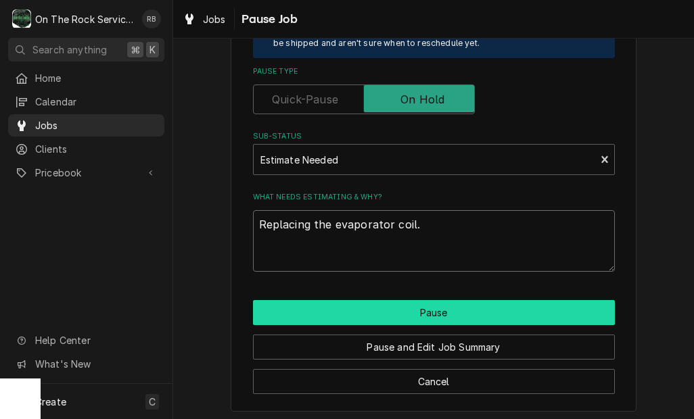
type textarea "Replacing the evaporator coil."
click at [451, 304] on button "Pause" at bounding box center [434, 312] width 362 height 25
type textarea "x"
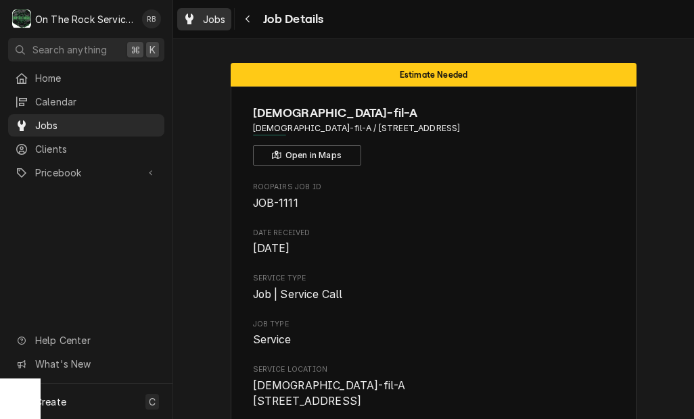
click at [208, 24] on span "Jobs" at bounding box center [214, 19] width 23 height 14
